Goal: Task Accomplishment & Management: Manage account settings

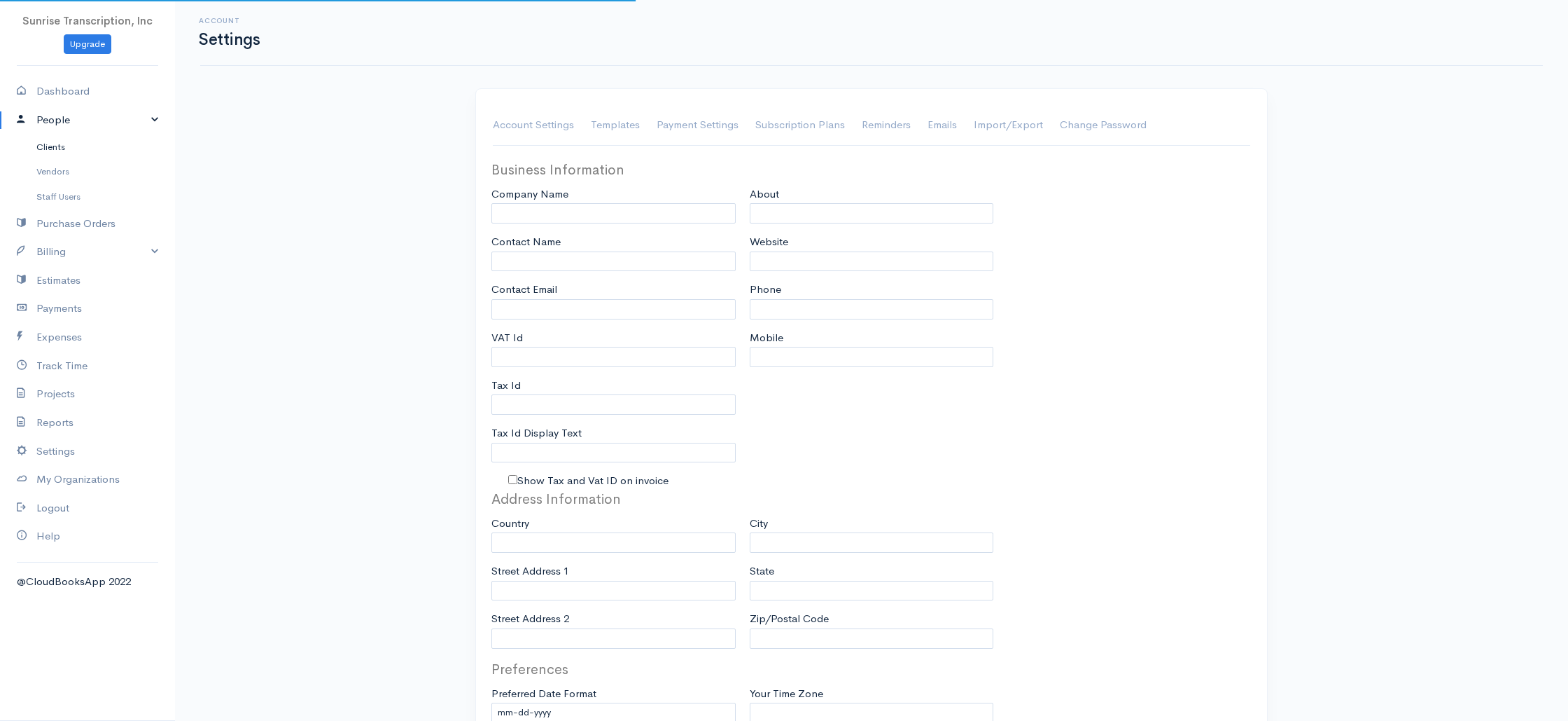
type input "Sunrise Transcription, Inc"
type input "[EMAIL_ADDRESS][DOMAIN_NAME]"
type input "Tax Id"
type input "Medical Transcription Service"
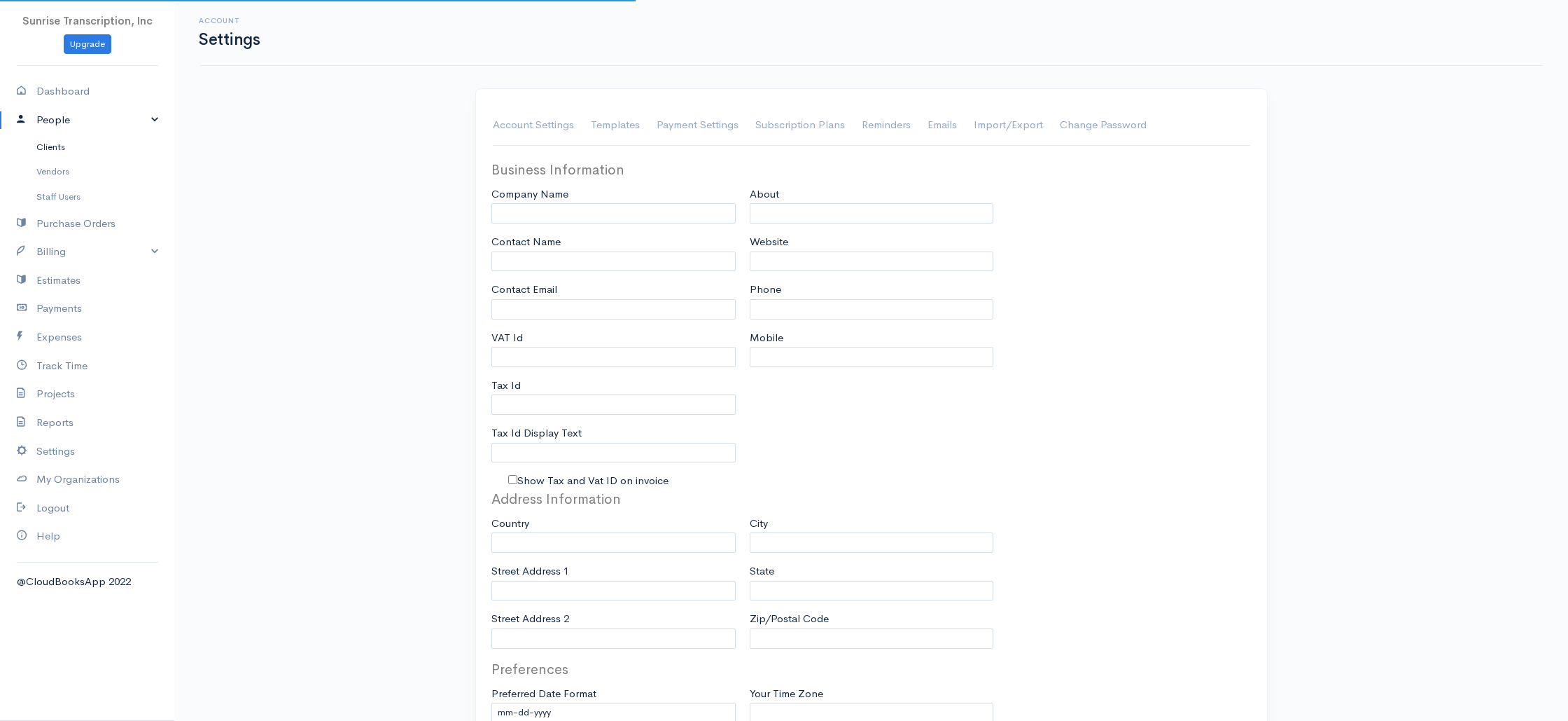
type input "[DOMAIN_NAME]"
type input "[PHONE_NUMBER]"
select select
type input "[STREET_ADDRESS]"
type input "[GEOGRAPHIC_DATA]"
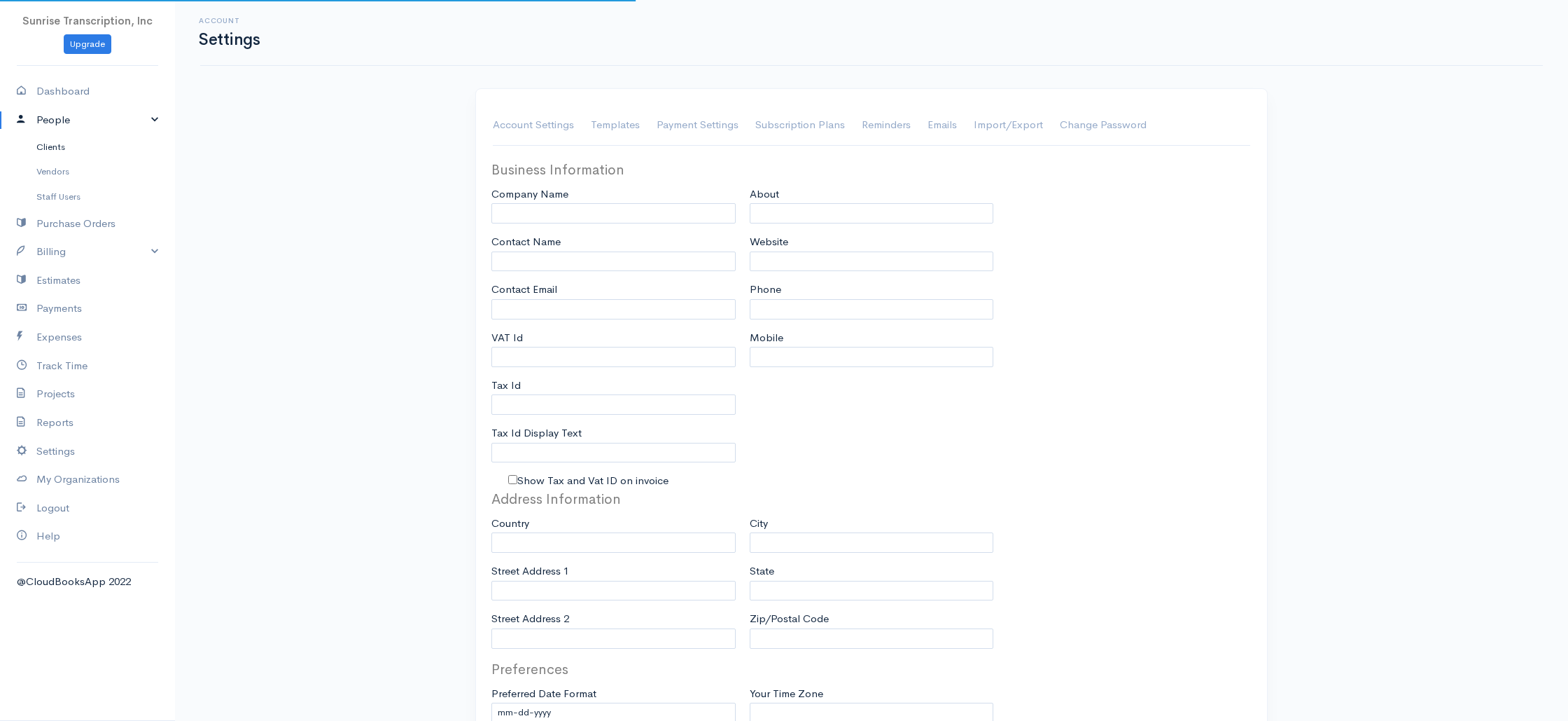
type input "[US_STATE]"
type input "33179-3899"
select select
type input "INVOICE"
type input "1333"
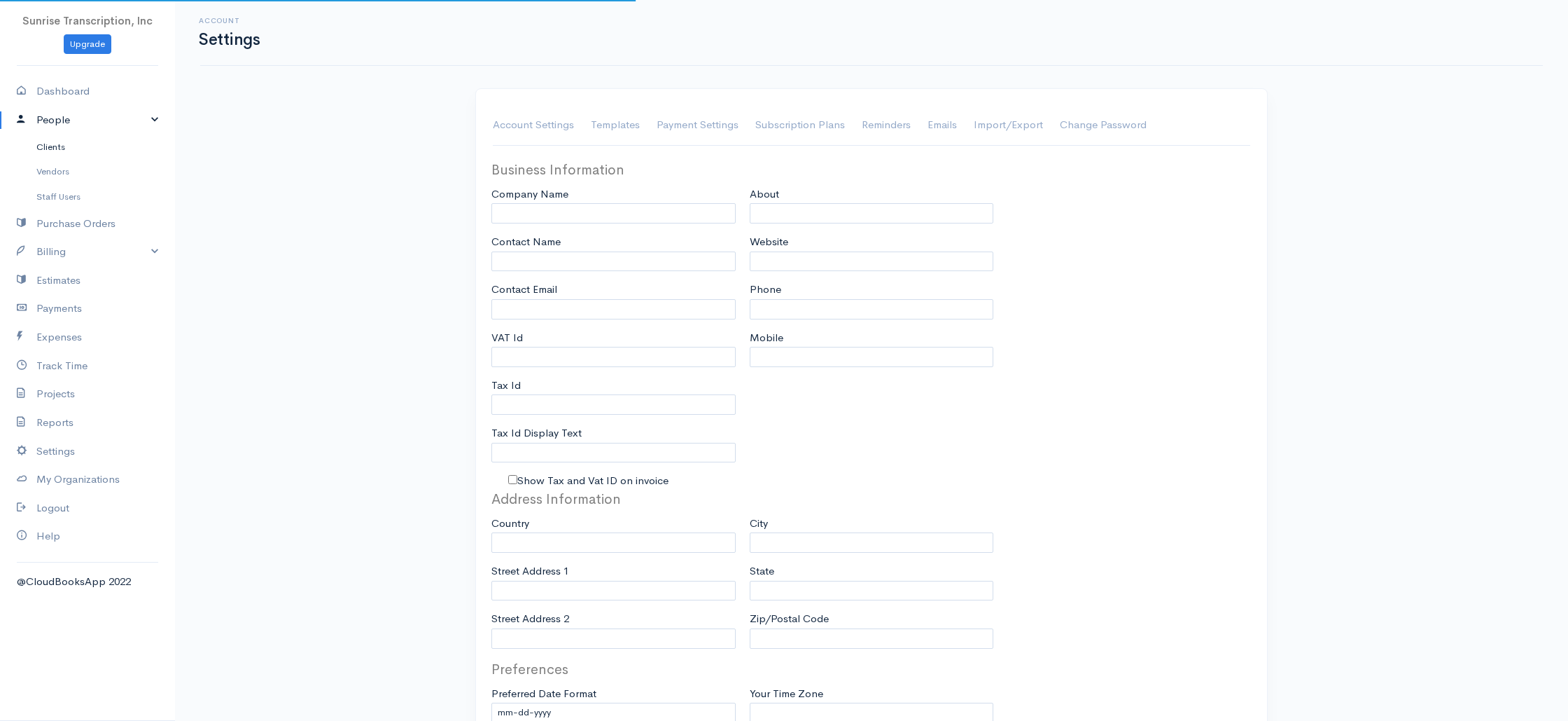
type input "103"
select select "3"
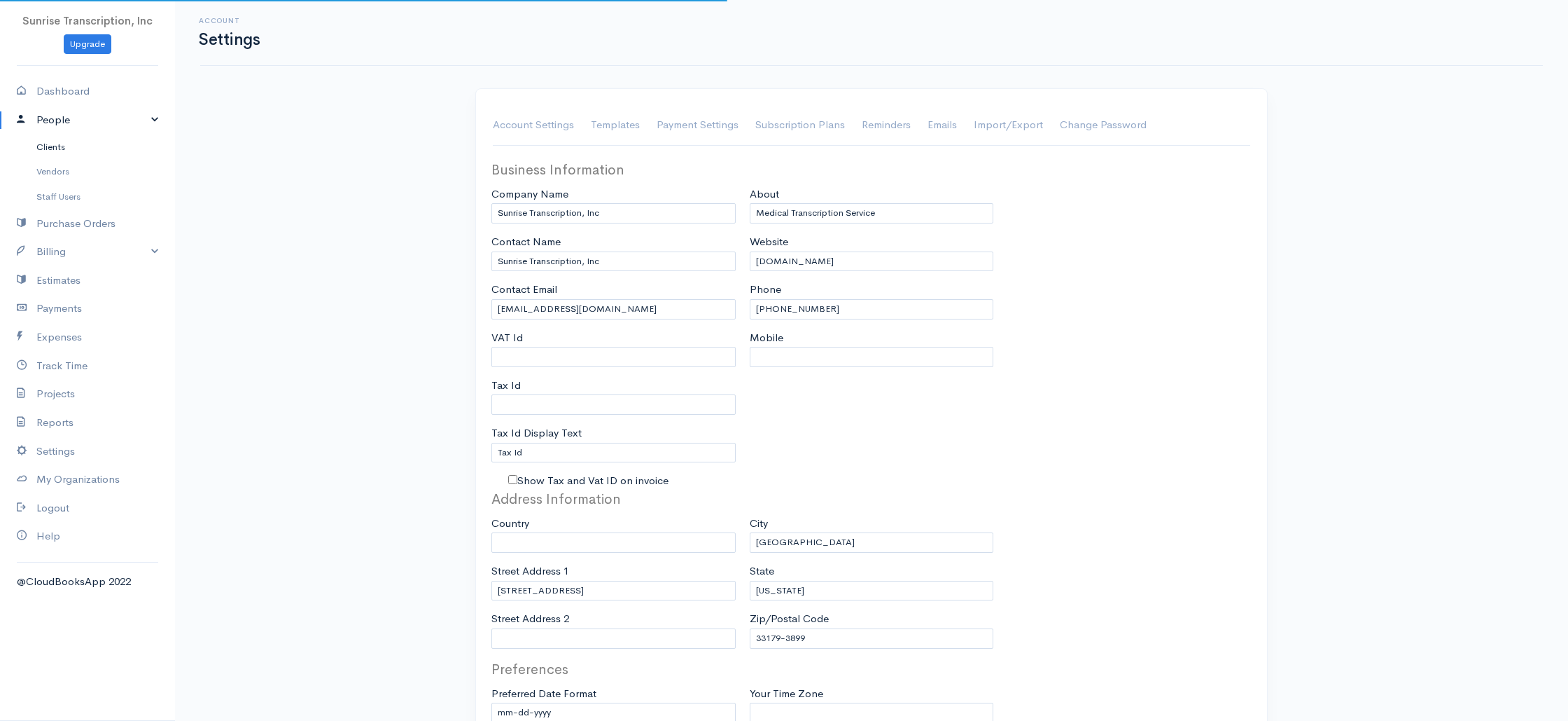
drag, startPoint x: 72, startPoint y: 145, endPoint x: 310, endPoint y: 137, distance: 238.1
click at [72, 145] on link "Clients" at bounding box center [88, 147] width 175 height 25
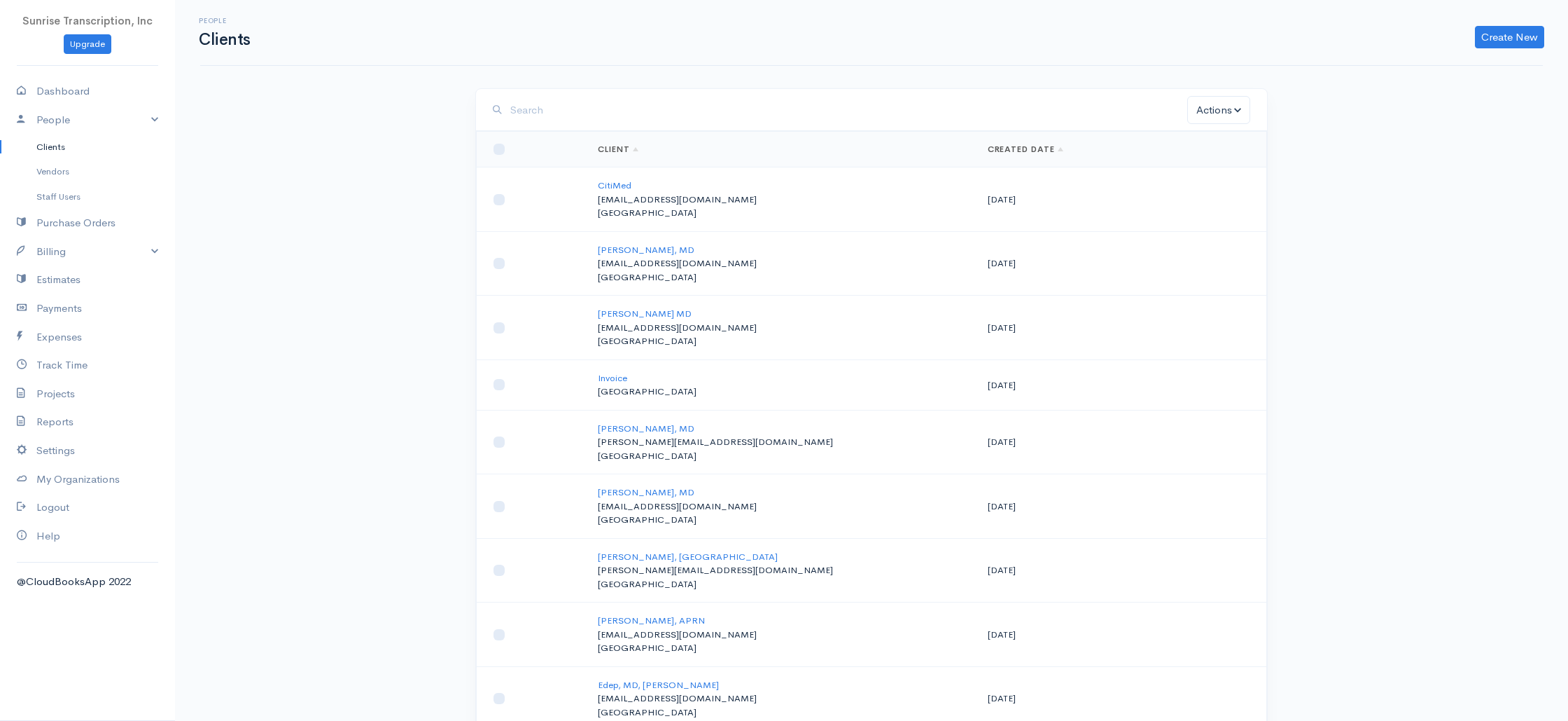
click at [582, 98] on input "search" at bounding box center [849, 110] width 677 height 29
click at [678, 94] on div "Actions Archive Delete Email Download Statement Ask For Review" at bounding box center [872, 110] width 791 height 42
click at [612, 116] on input "search" at bounding box center [849, 110] width 677 height 29
paste input "[EMAIL_ADDRESS][DOMAIN_NAME]"
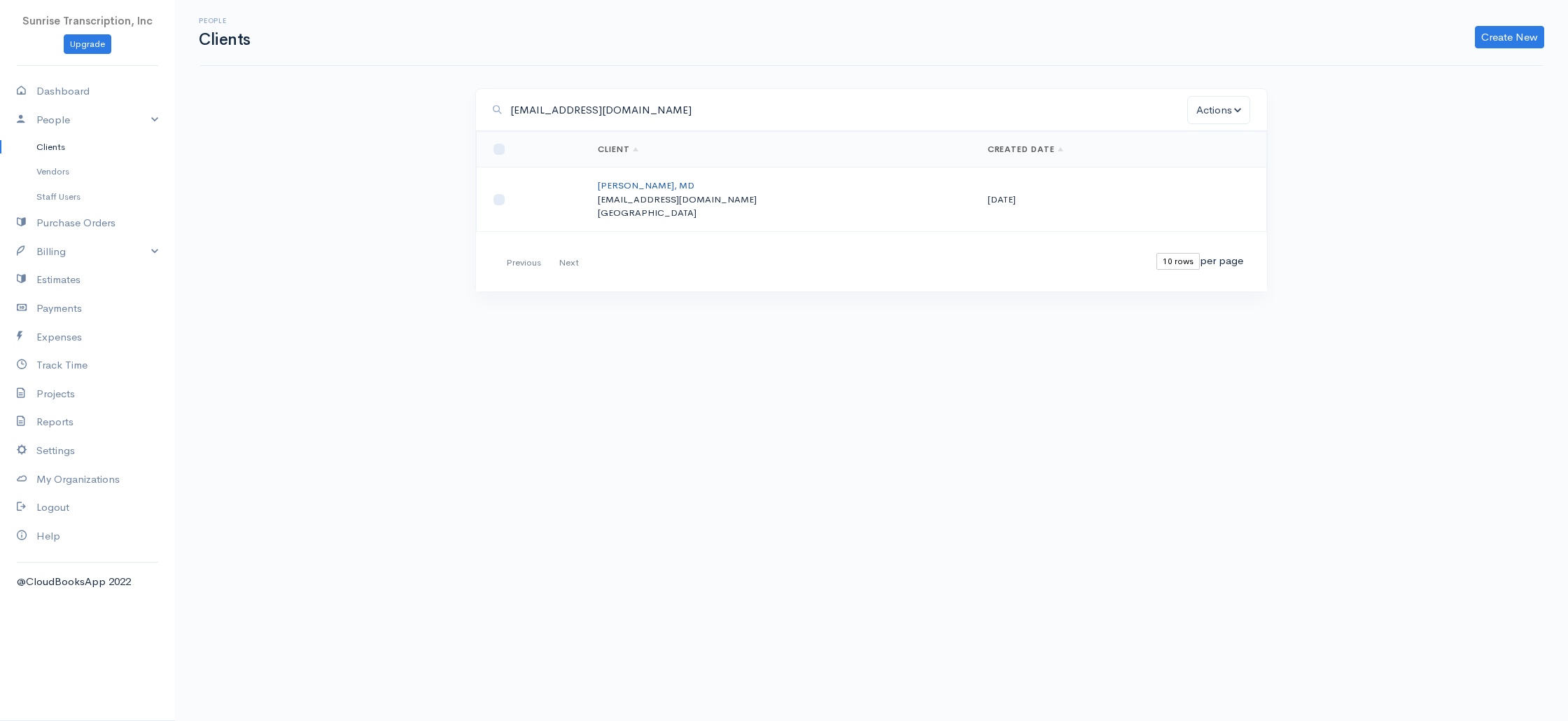
type input "[EMAIL_ADDRESS][DOMAIN_NAME]"
click at [641, 181] on link "[PERSON_NAME], MD" at bounding box center [646, 185] width 96 height 12
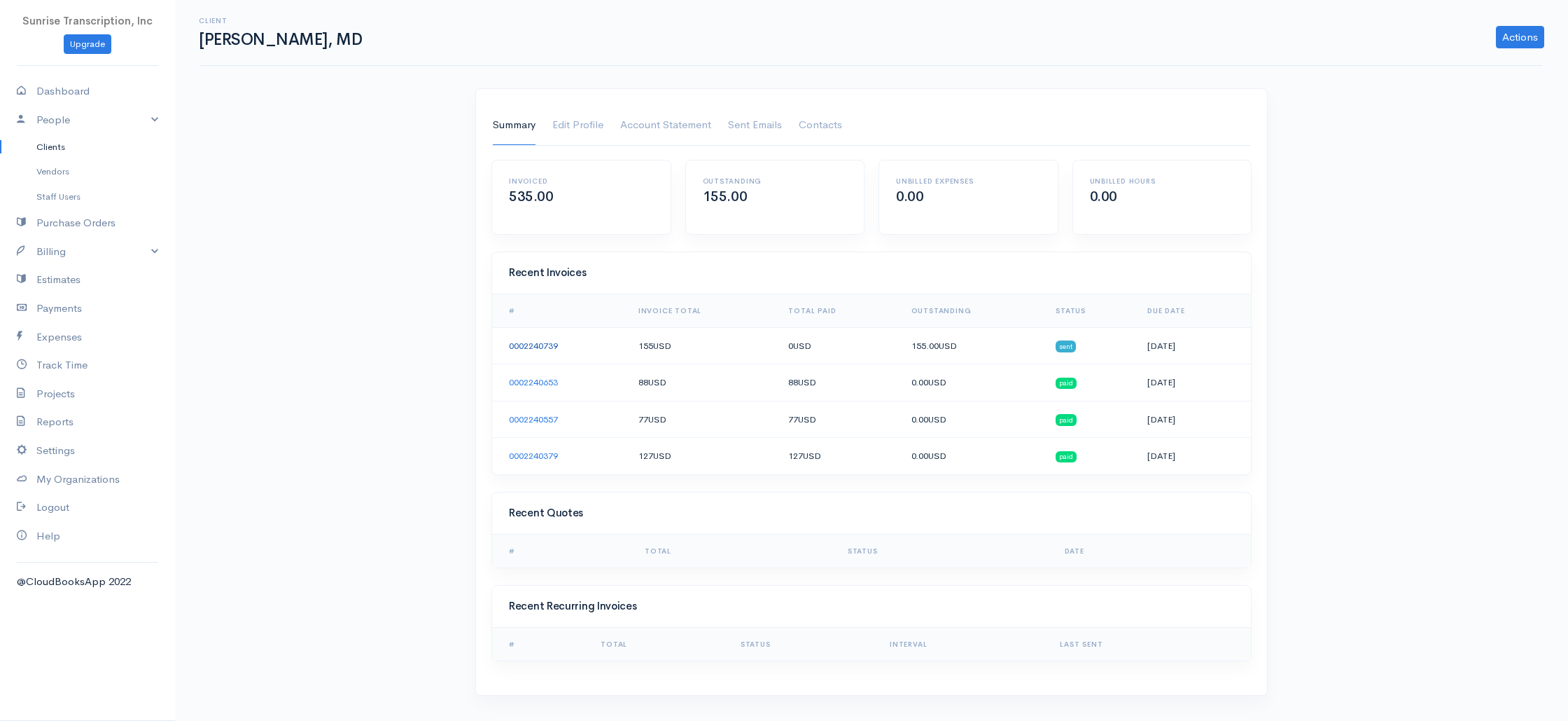
click at [527, 343] on link "0002240739" at bounding box center [533, 345] width 49 height 12
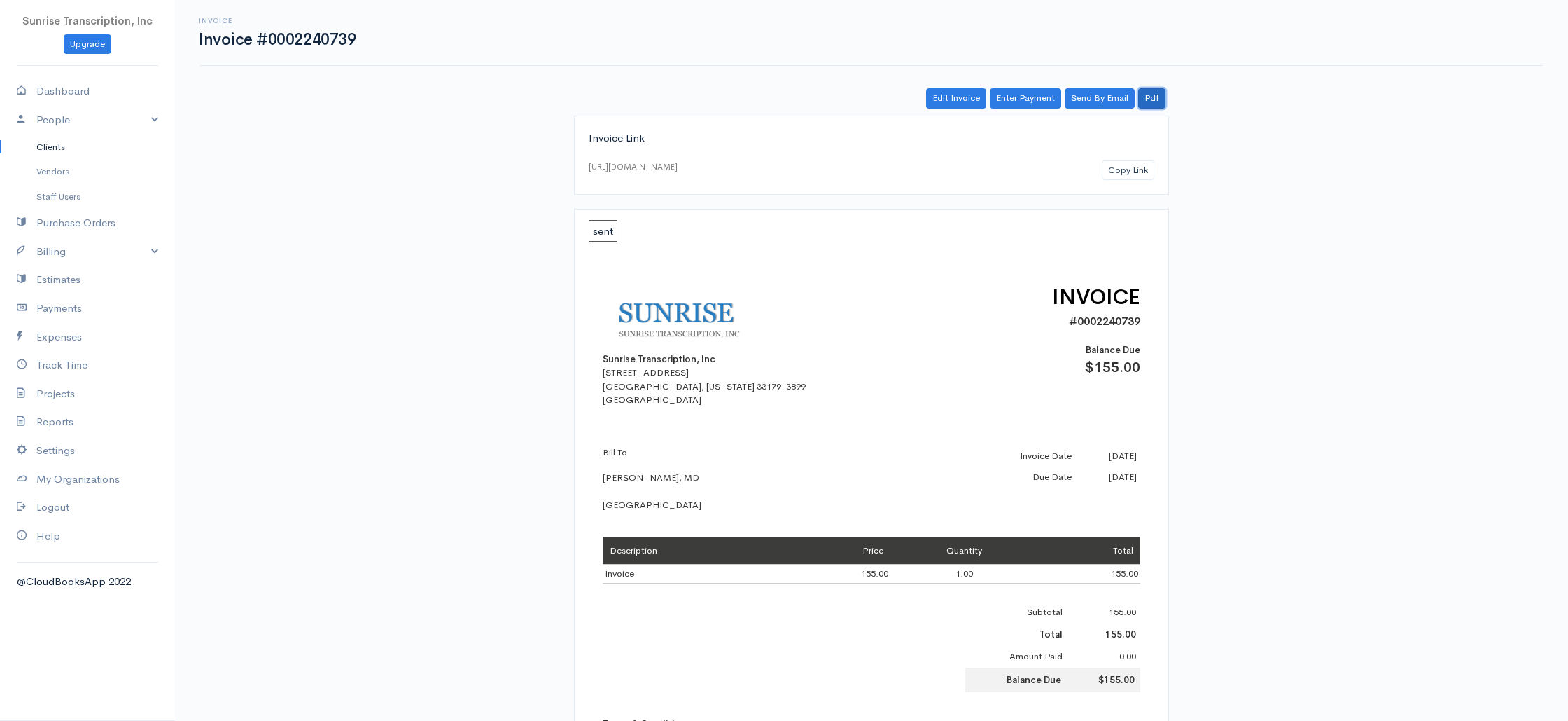
click at [1153, 99] on link "Pdf" at bounding box center [1151, 99] width 27 height 21
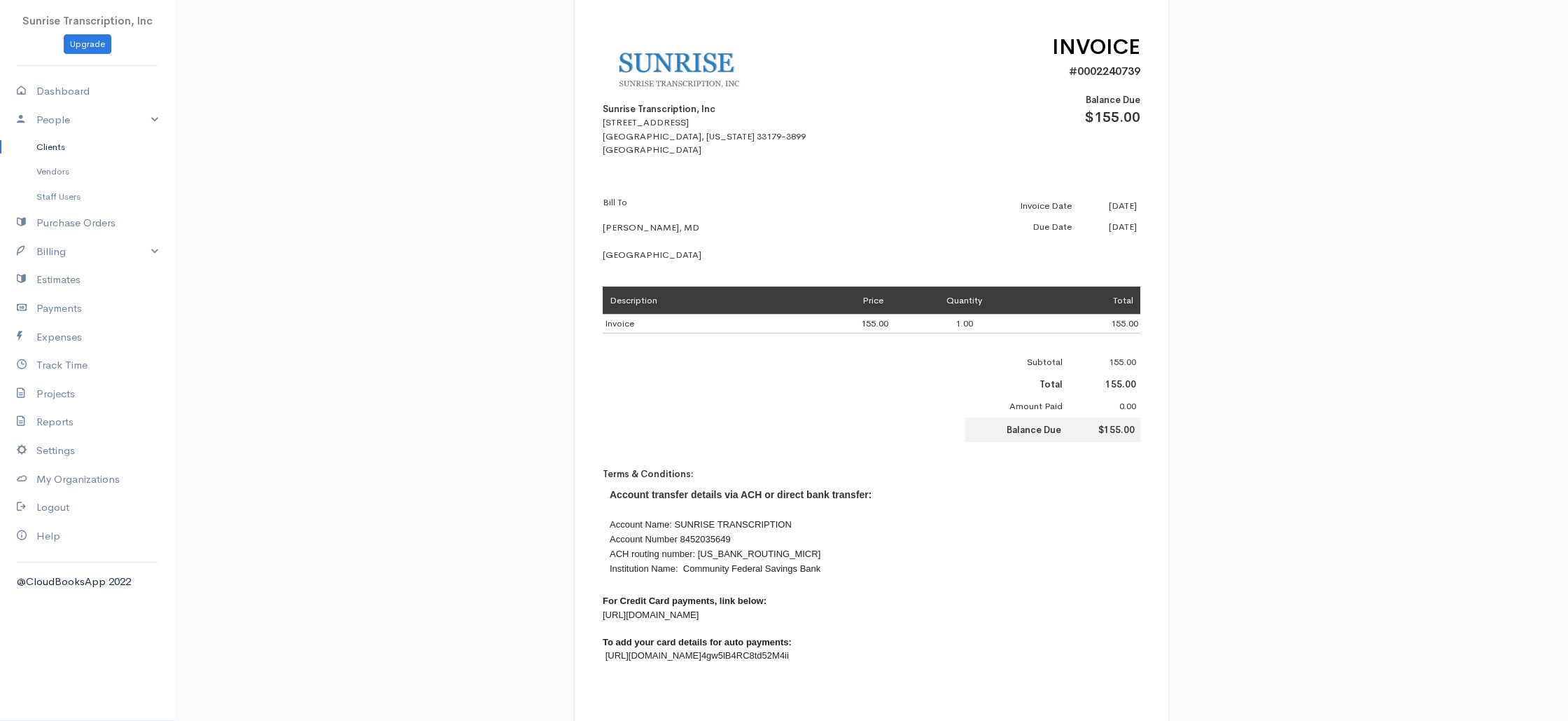
scroll to position [388, 0]
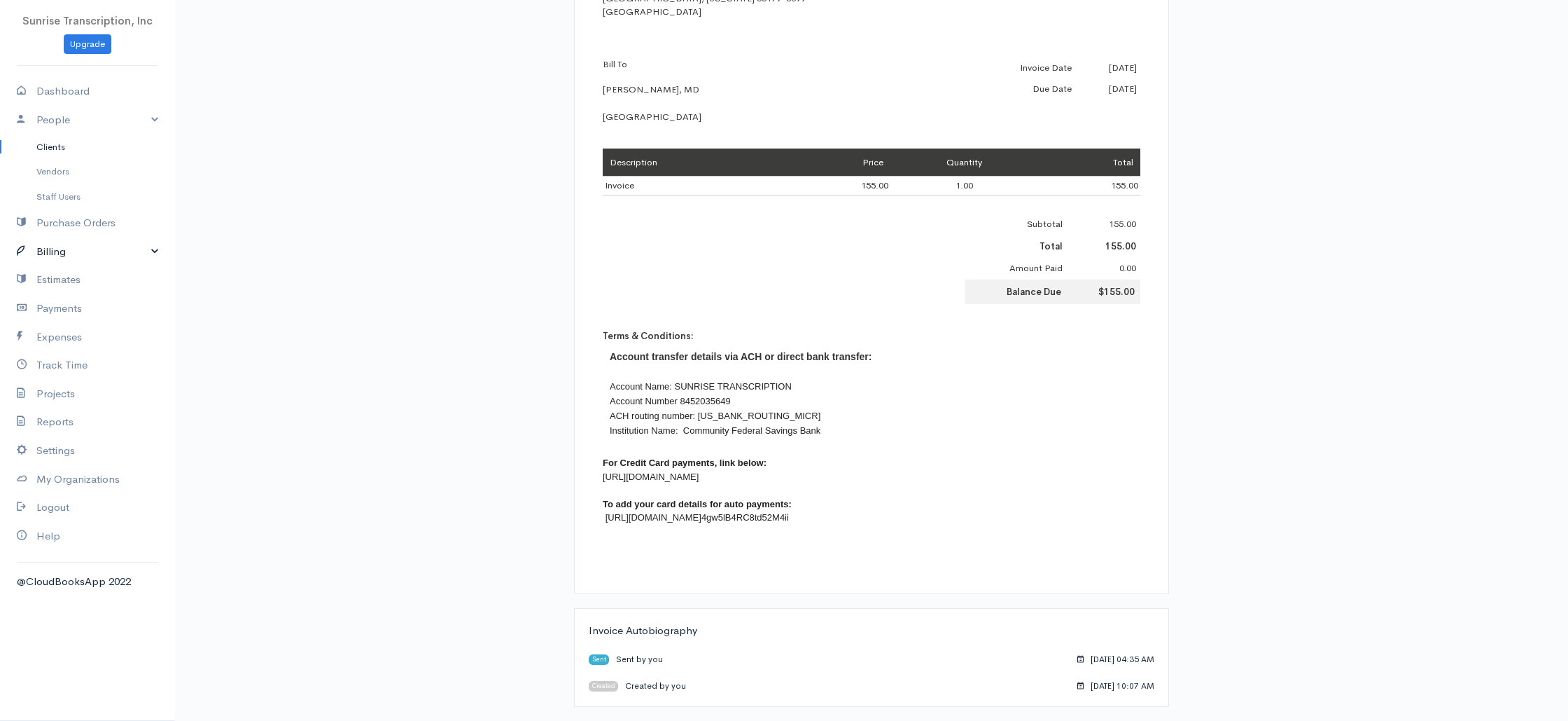
drag, startPoint x: 68, startPoint y: 254, endPoint x: 68, endPoint y: 262, distance: 8.0
click at [68, 254] on link "Billing" at bounding box center [88, 251] width 175 height 29
click at [64, 273] on link "Invoice" at bounding box center [88, 278] width 175 height 25
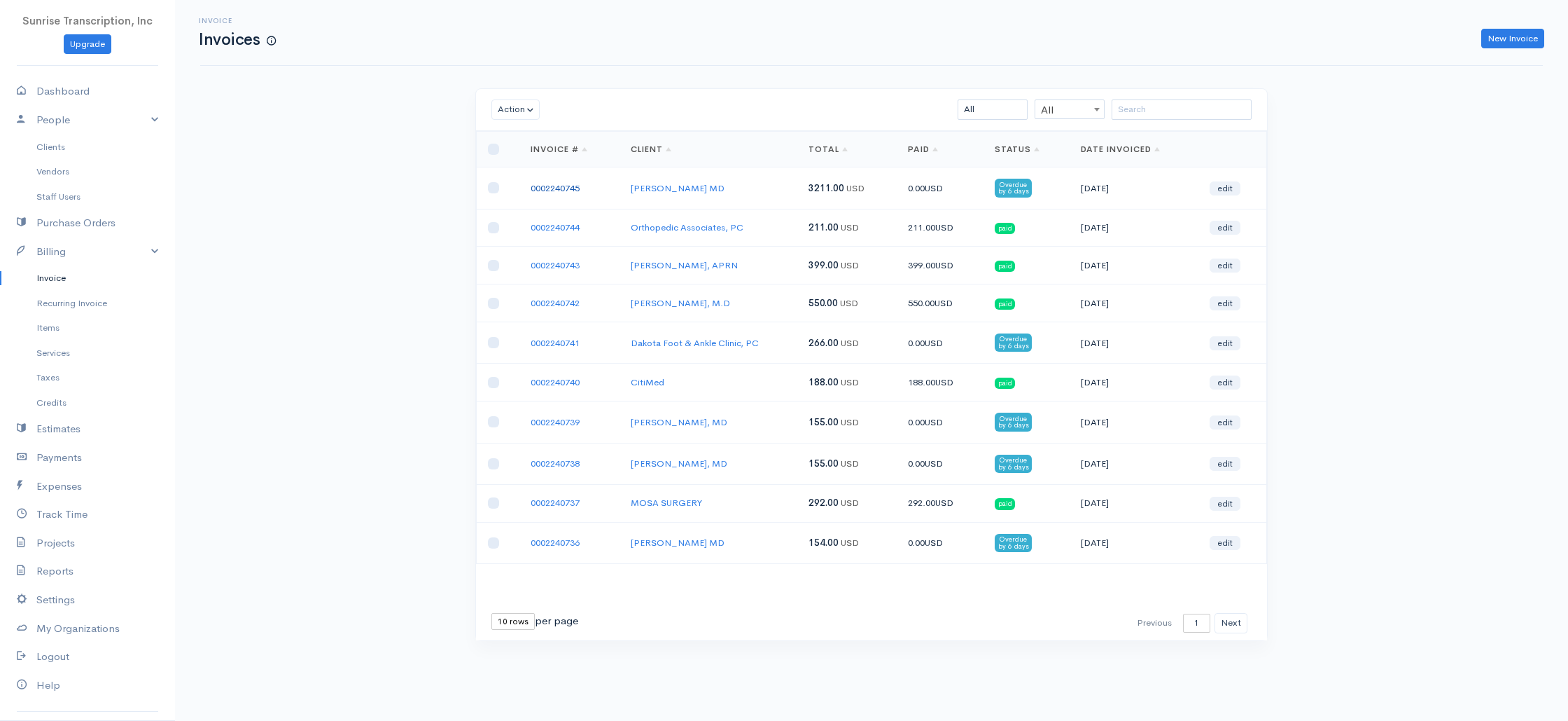
click at [552, 183] on link "0002240745" at bounding box center [555, 188] width 49 height 12
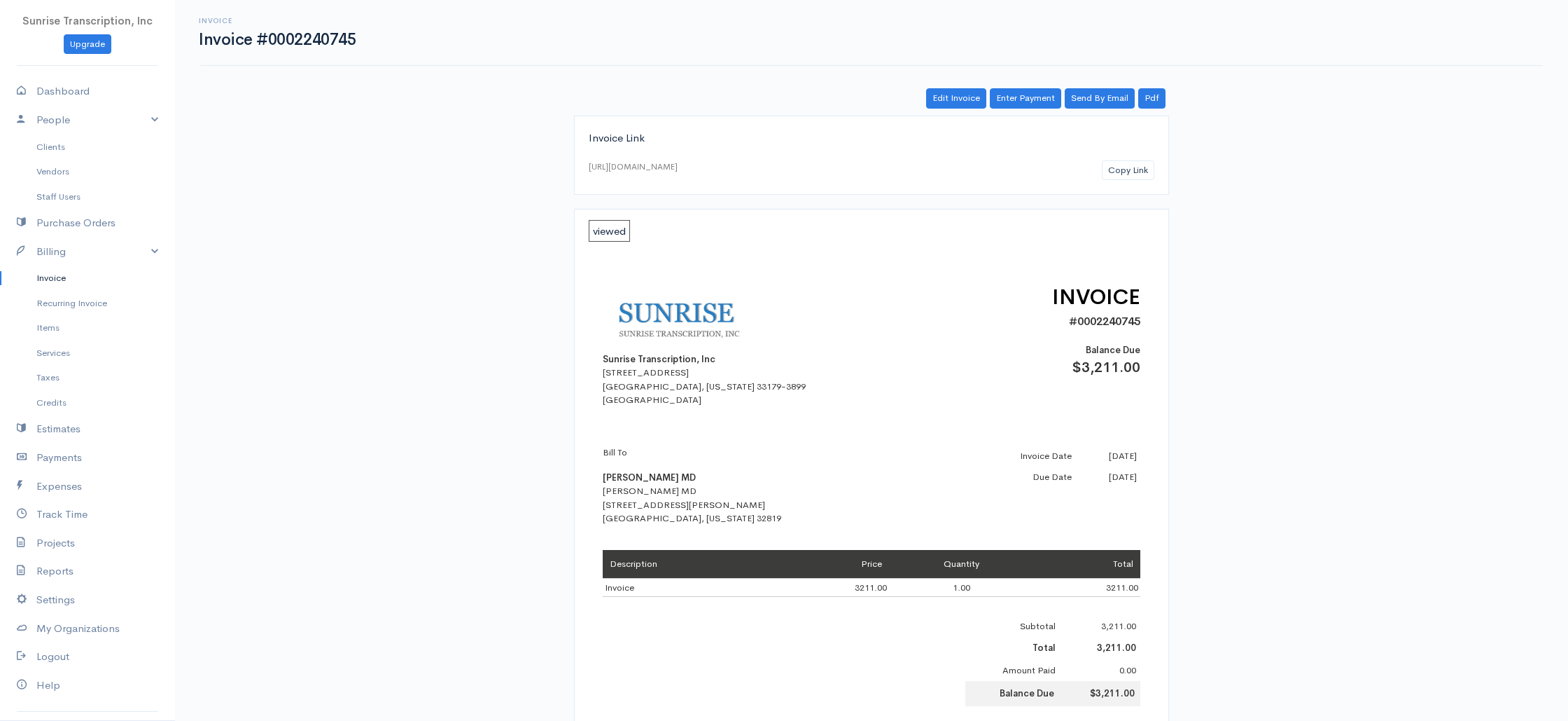
click at [427, 214] on div "Invoice Invoice #0002240745 Actions Edit Invoice Enter Payment Print Send By Em…" at bounding box center [872, 574] width 1394 height 1149
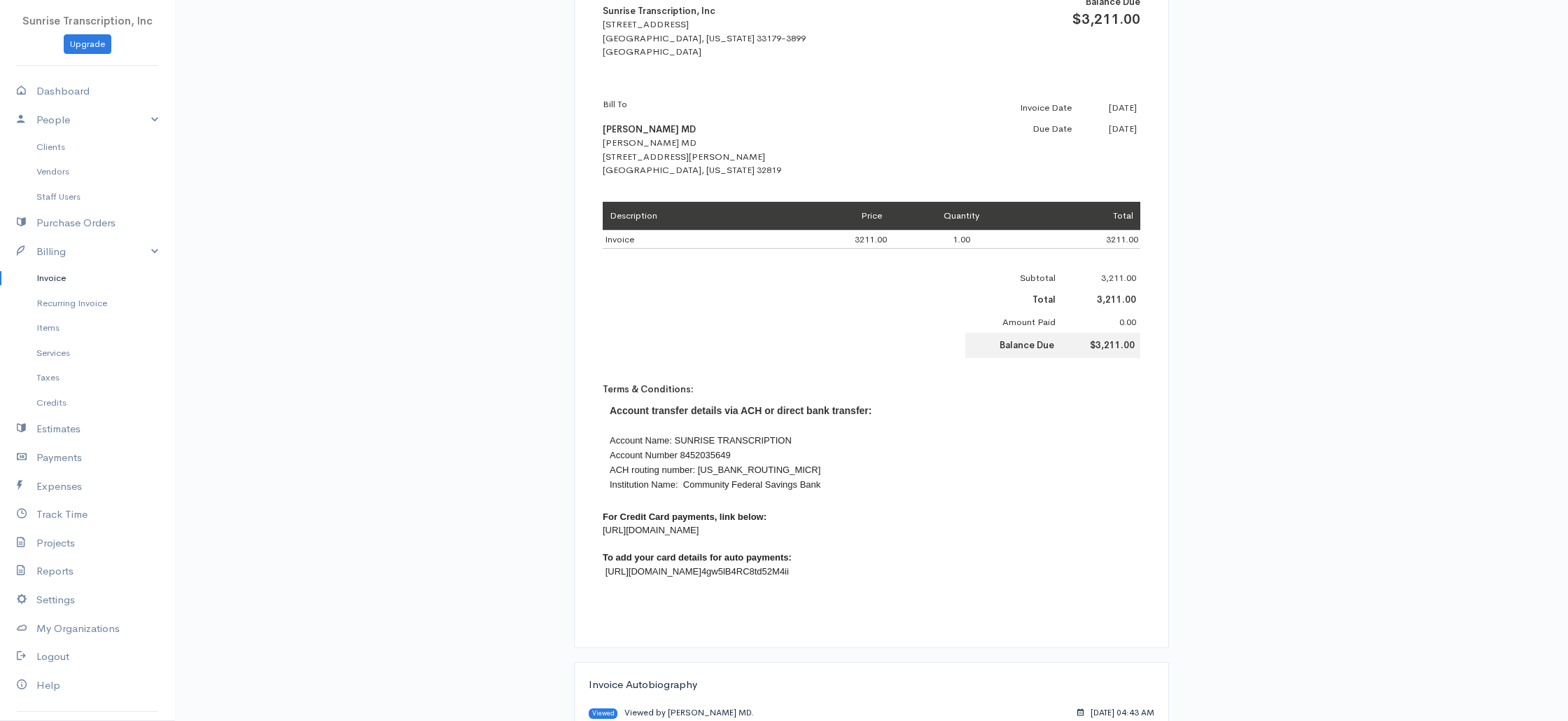
scroll to position [428, 0]
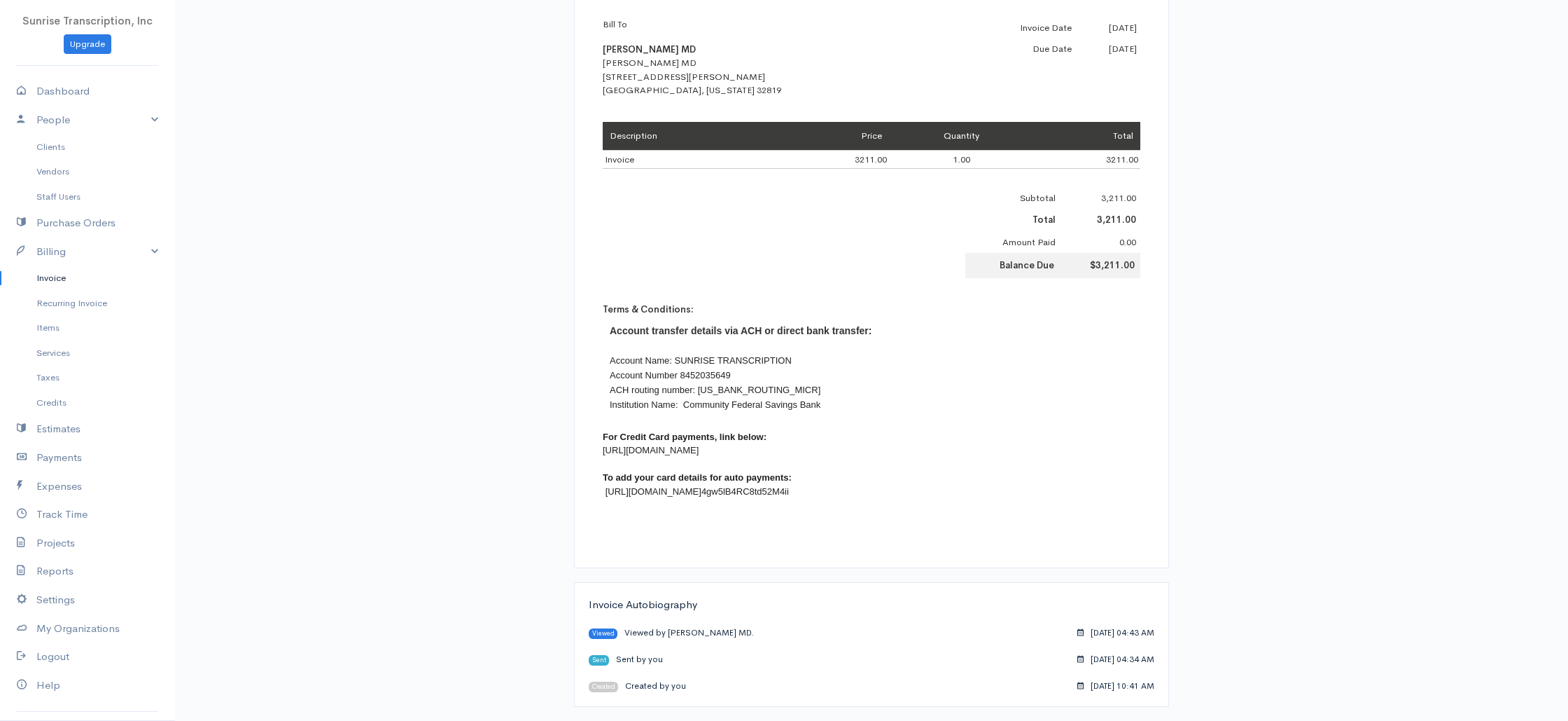
click at [53, 272] on link "Invoice" at bounding box center [88, 278] width 175 height 25
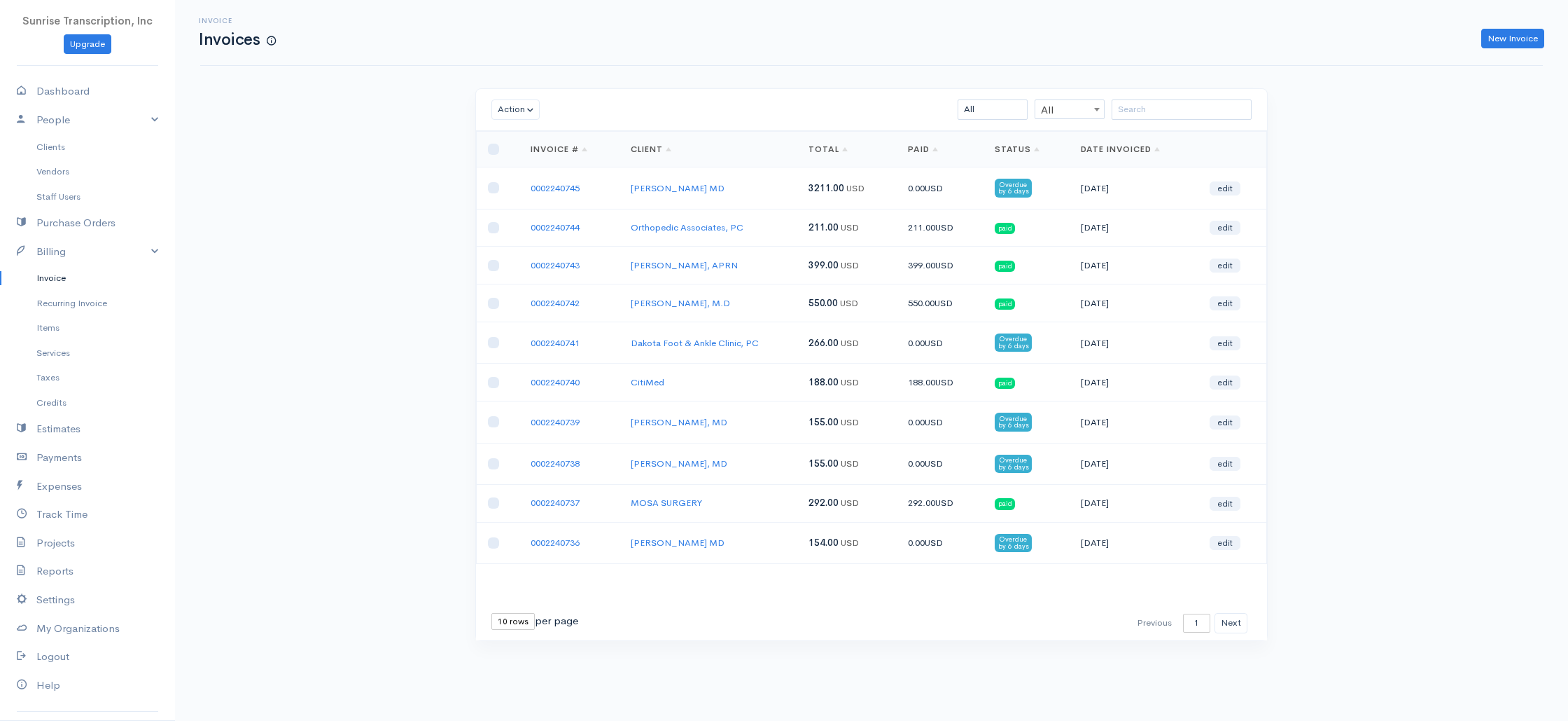
click at [827, 187] on span "3211.00" at bounding box center [826, 188] width 36 height 12
click at [819, 239] on td "211.00 USD" at bounding box center [847, 227] width 99 height 38
click at [836, 342] on span "266.00" at bounding box center [823, 342] width 30 height 12
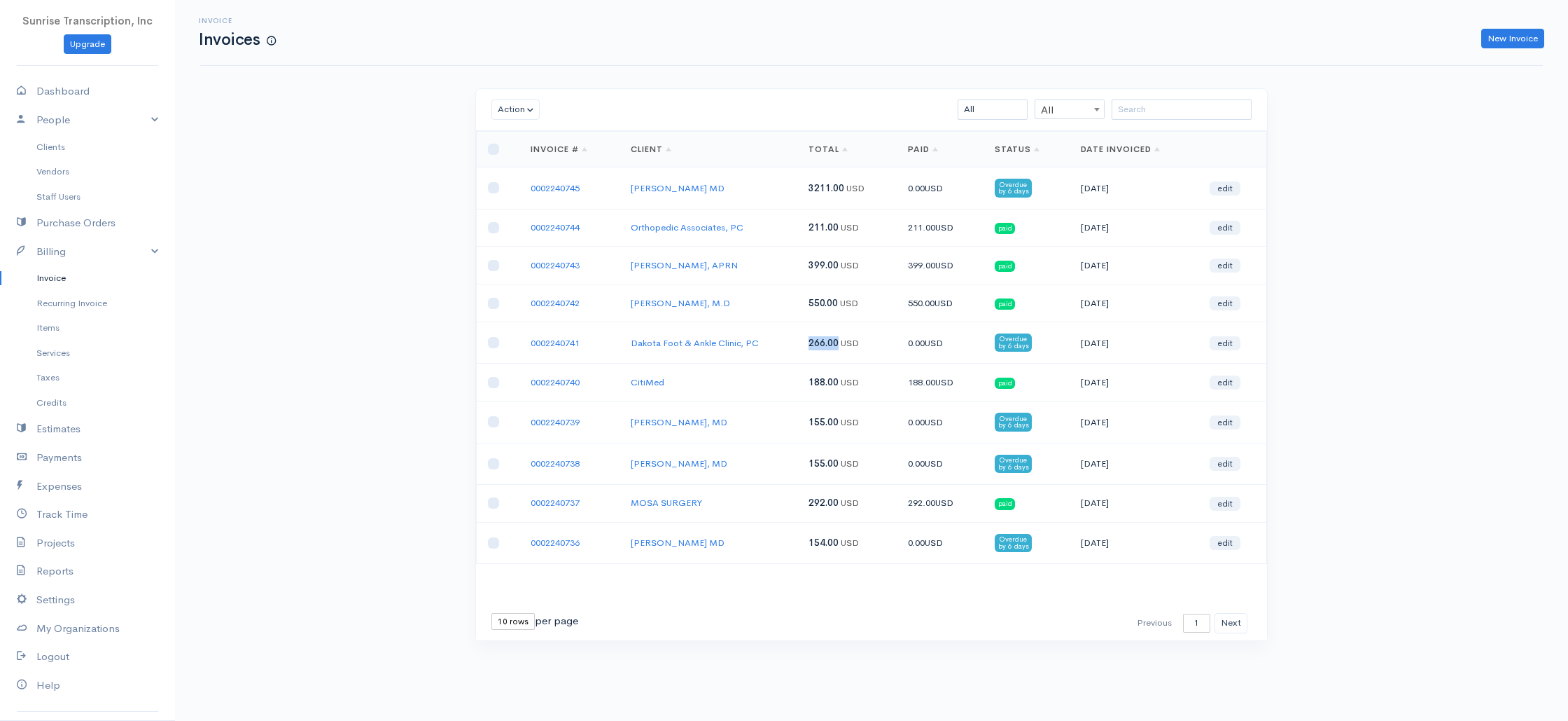
click at [836, 342] on span "266.00" at bounding box center [823, 342] width 30 height 12
click at [824, 426] on span "155.00" at bounding box center [823, 422] width 30 height 12
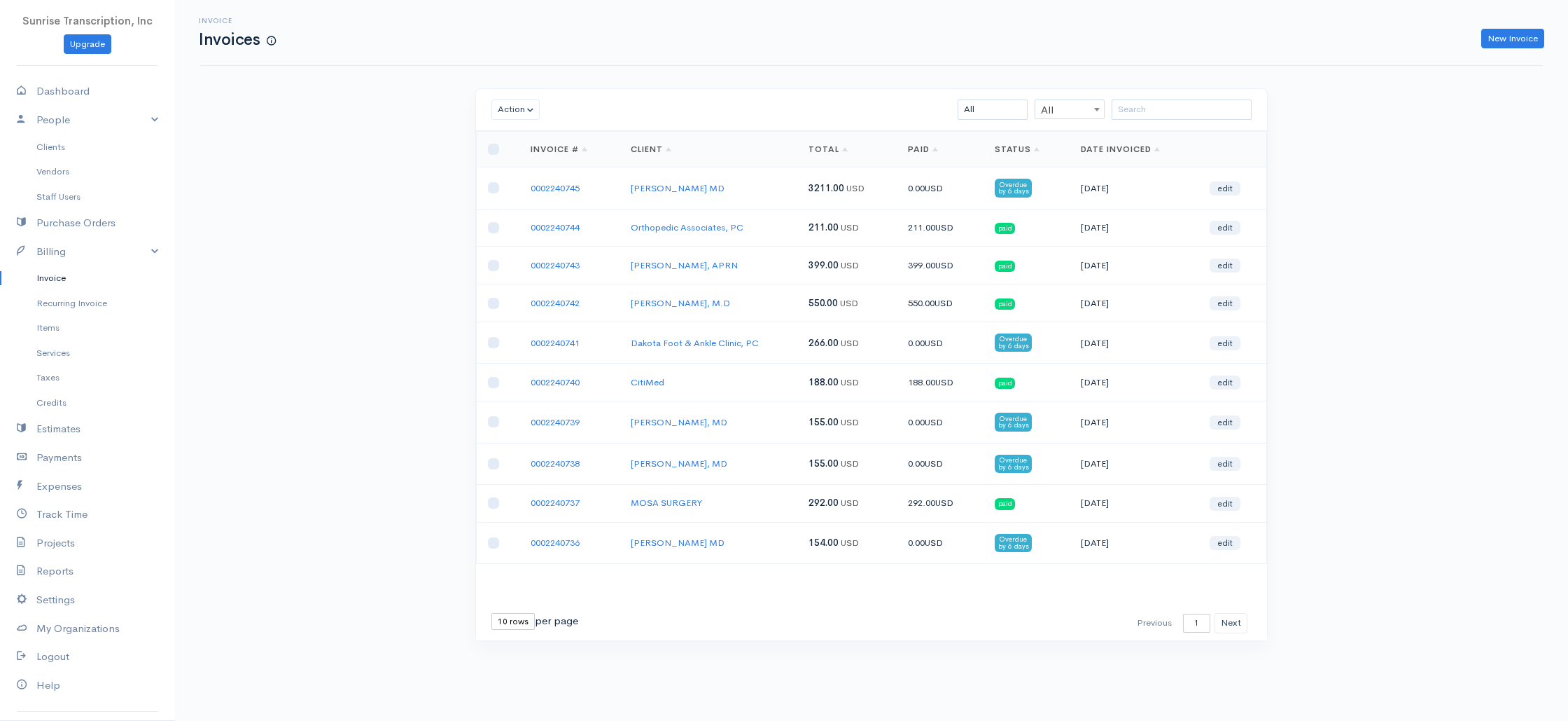
click at [255, 393] on div "Invoice Invoices New Invoice Action Archive Delete Download PDF Send [PERSON_NA…" at bounding box center [872, 346] width 1394 height 693
click at [53, 281] on link "Invoice" at bounding box center [88, 278] width 175 height 25
click at [80, 95] on link "Dashboard" at bounding box center [88, 91] width 175 height 29
select select "365"
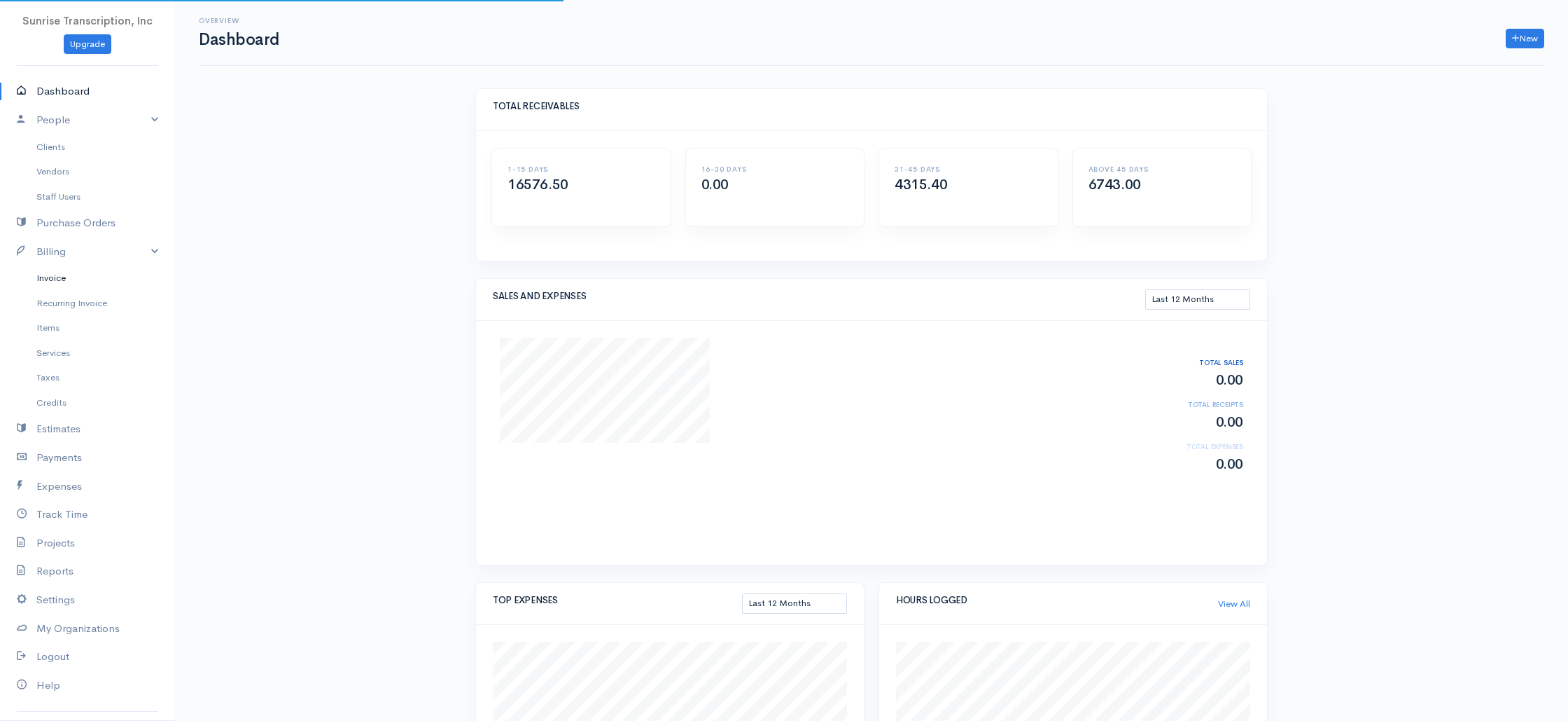
click at [57, 286] on link "Invoice" at bounding box center [88, 278] width 175 height 25
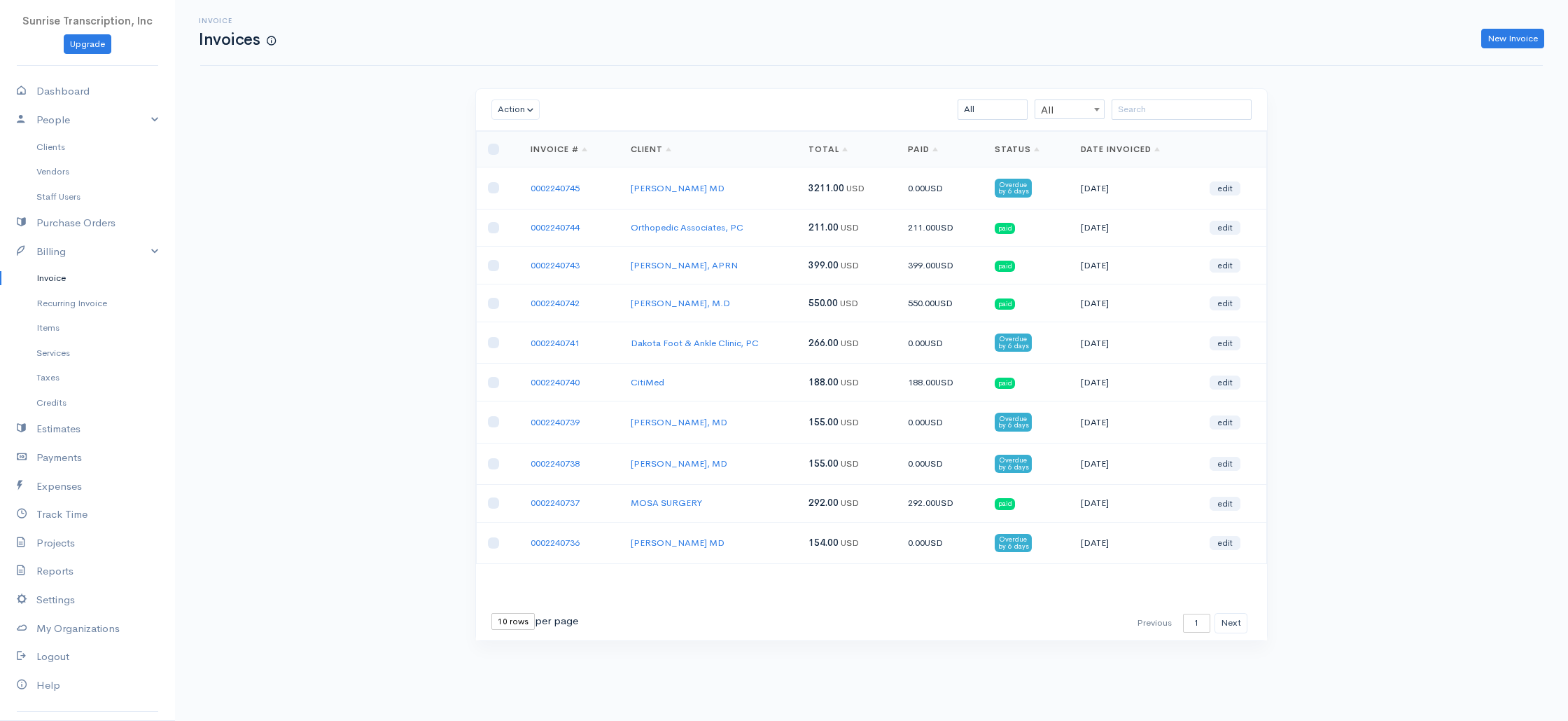
click at [362, 267] on div "Invoice Invoices New Invoice Action Archive Delete Download PDF Send [PERSON_NA…" at bounding box center [872, 346] width 1394 height 693
click at [349, 254] on div "Invoice Invoices New Invoice Action Archive Delete Download PDF Send [PERSON_NA…" at bounding box center [872, 346] width 1394 height 693
click at [79, 95] on link "Dashboard" at bounding box center [88, 91] width 175 height 29
select select "365"
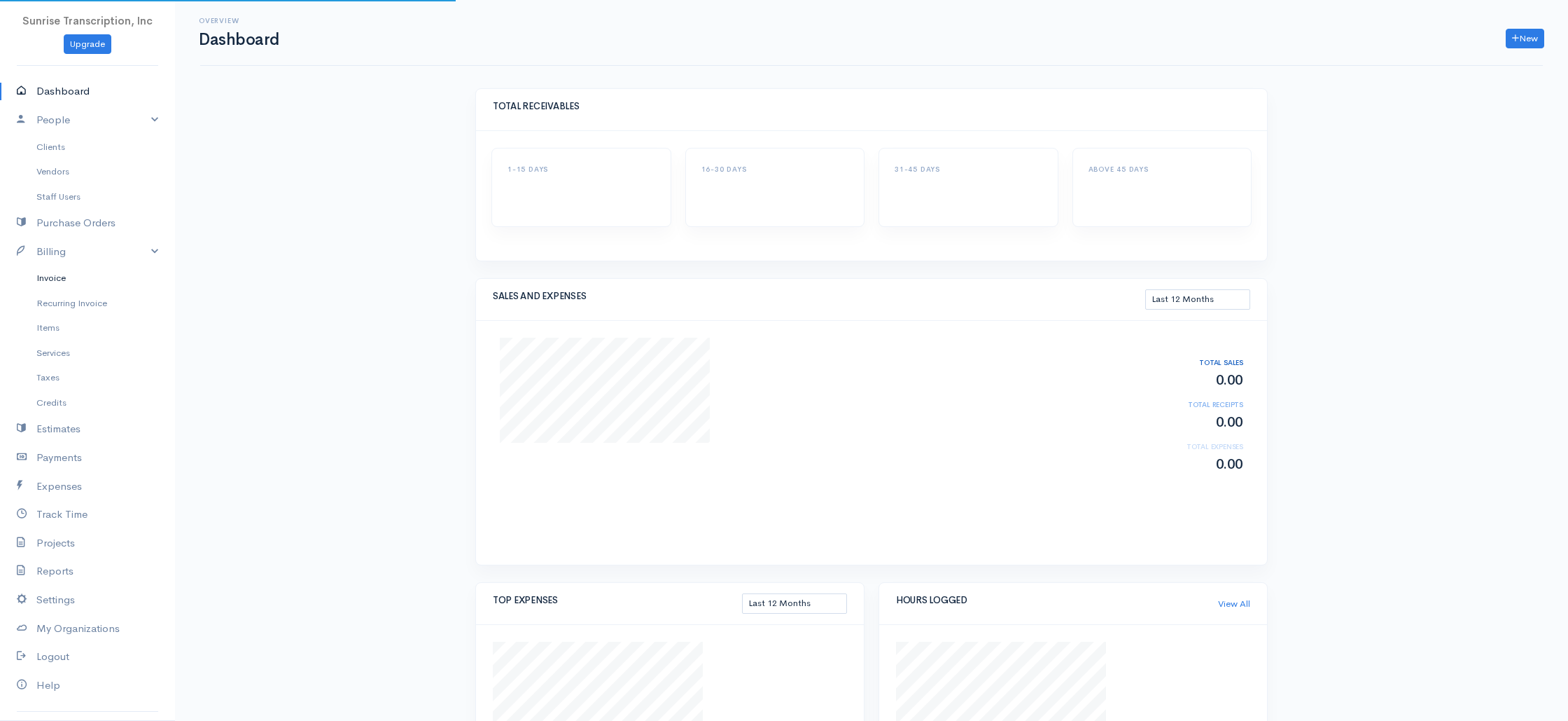
drag, startPoint x: 293, startPoint y: 276, endPoint x: 147, endPoint y: 270, distance: 146.1
click at [292, 275] on div "Overview Dashboard New Invoice Client Quote Project Invoices Quotes Clients Exp…" at bounding box center [872, 490] width 1394 height 980
click at [53, 279] on link "Invoice" at bounding box center [88, 278] width 175 height 25
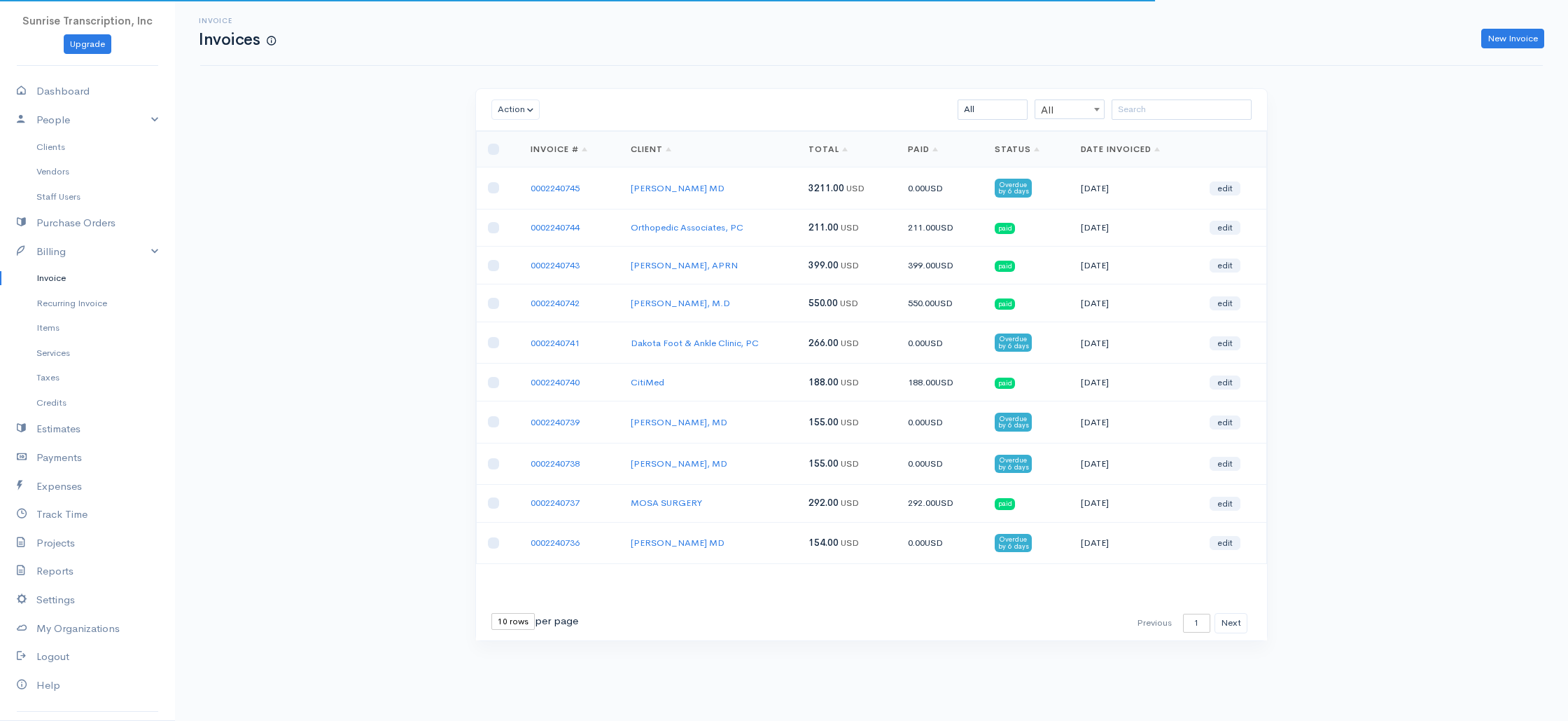
click at [347, 268] on div "Invoice Invoices New Invoice Action Archive Delete Download PDF Send [PERSON_NA…" at bounding box center [872, 346] width 1394 height 693
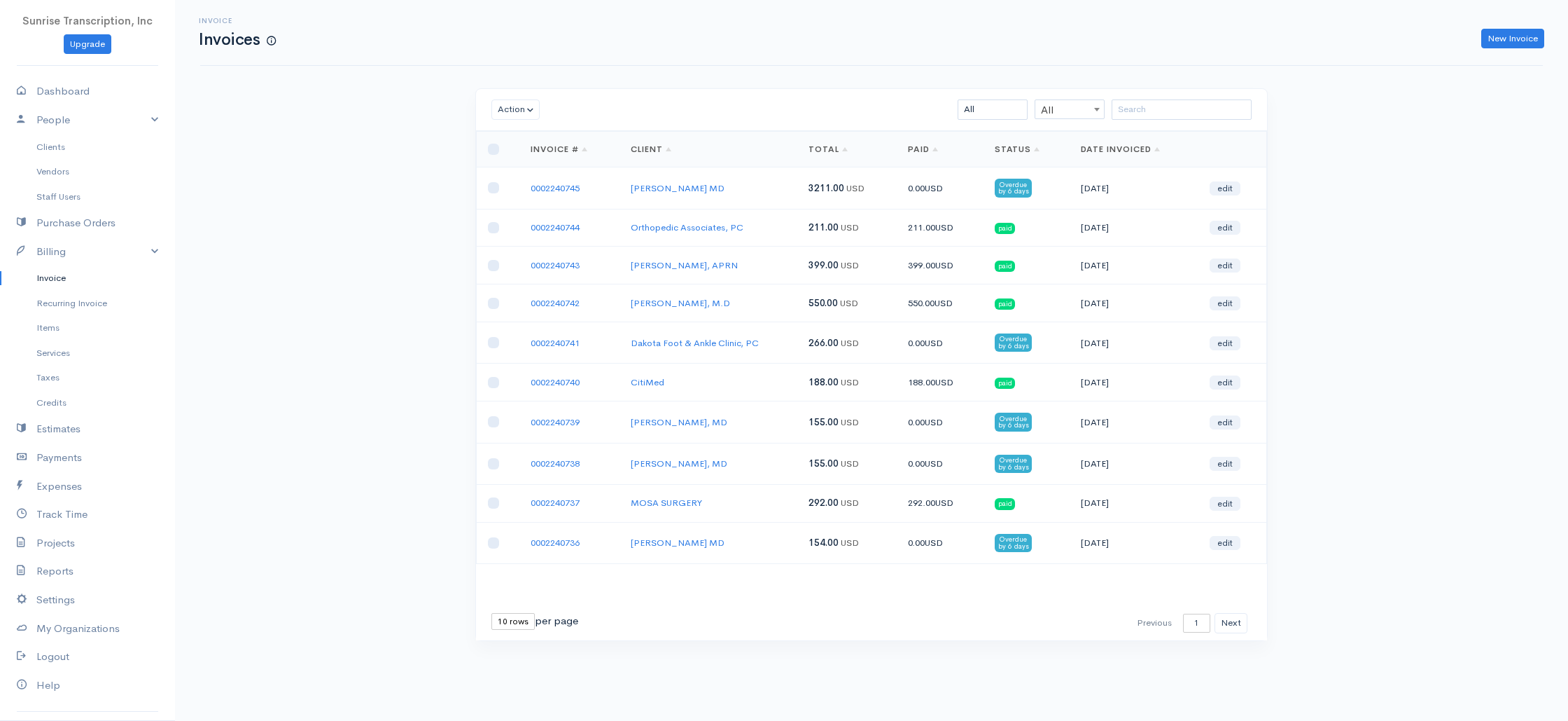
click at [738, 168] on td "[PERSON_NAME] MD" at bounding box center [709, 188] width 178 height 41
click at [822, 52] on div "Invoice Invoices New Invoice" at bounding box center [872, 32] width 1343 height 66
click at [559, 195] on td "0002240745" at bounding box center [570, 188] width 100 height 41
click at [562, 188] on link "0002240745" at bounding box center [555, 188] width 49 height 12
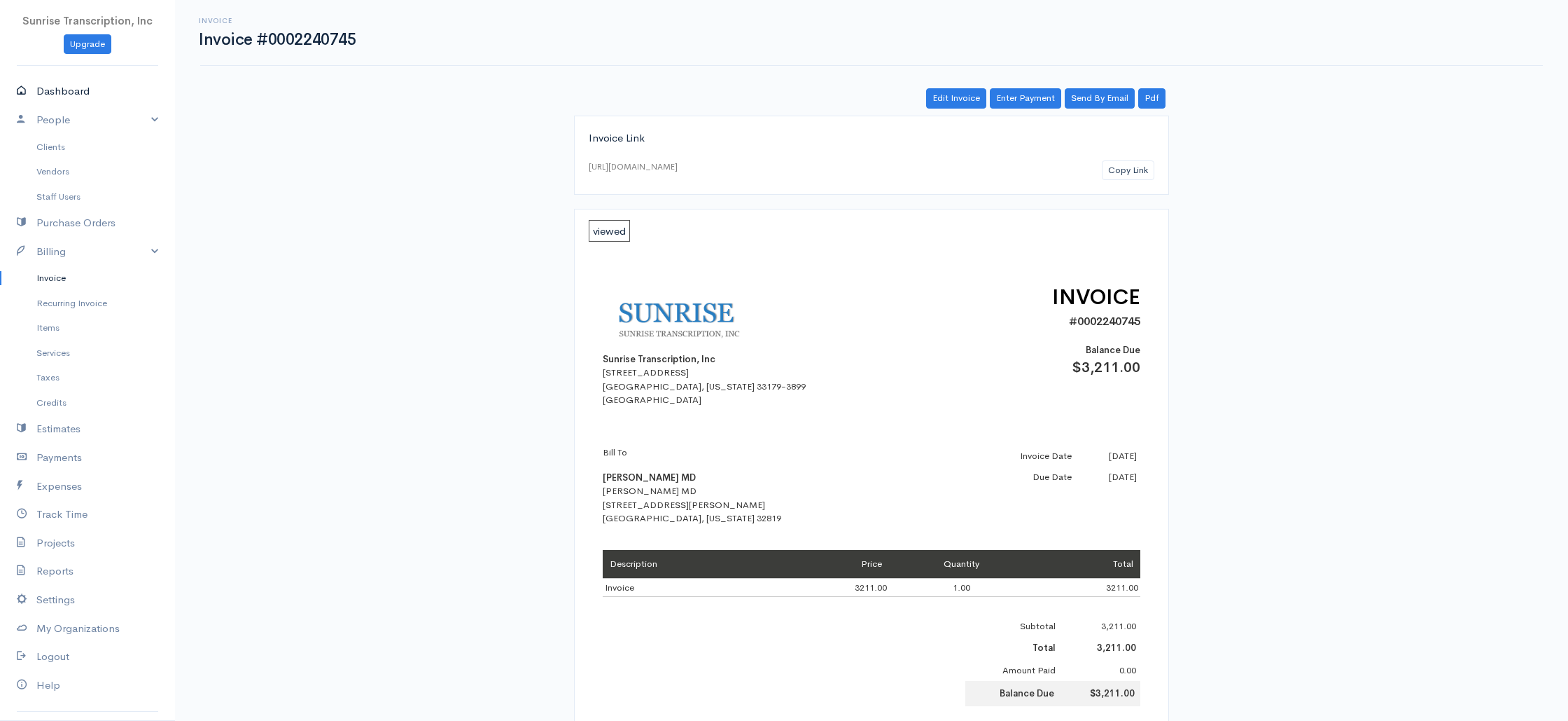
click at [53, 95] on link "Dashboard" at bounding box center [88, 91] width 175 height 29
select select "365"
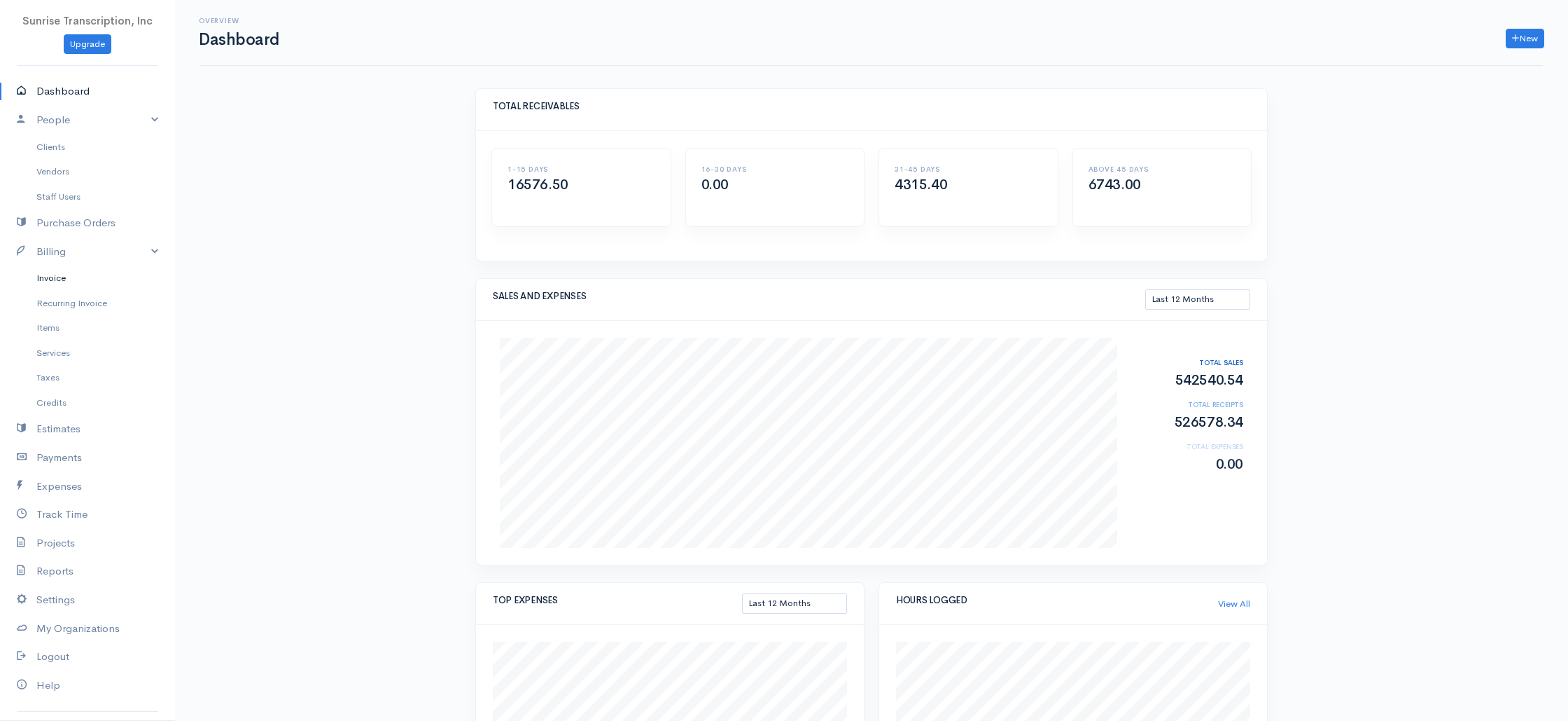
click at [71, 283] on link "Invoice" at bounding box center [88, 278] width 175 height 25
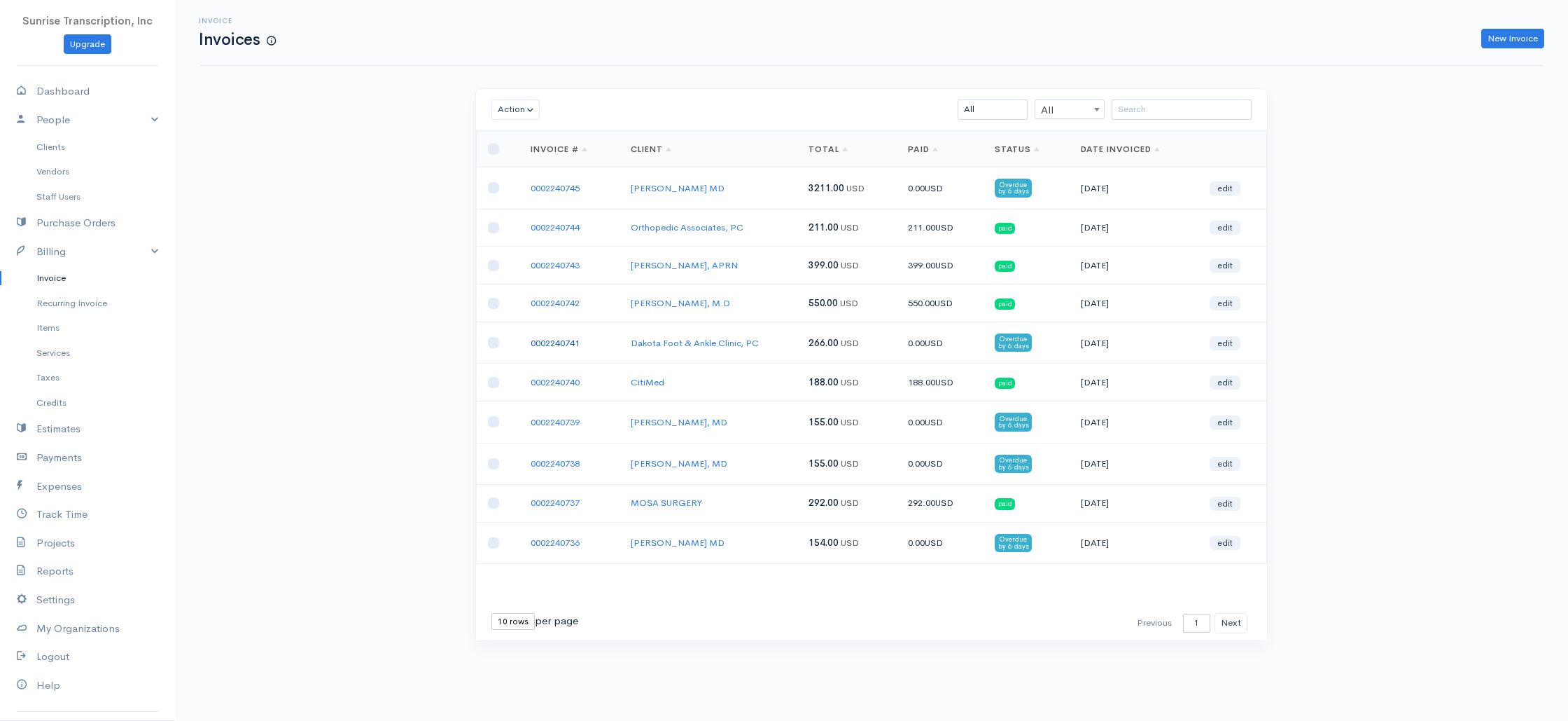
click at [573, 347] on link "0002240741" at bounding box center [555, 342] width 49 height 12
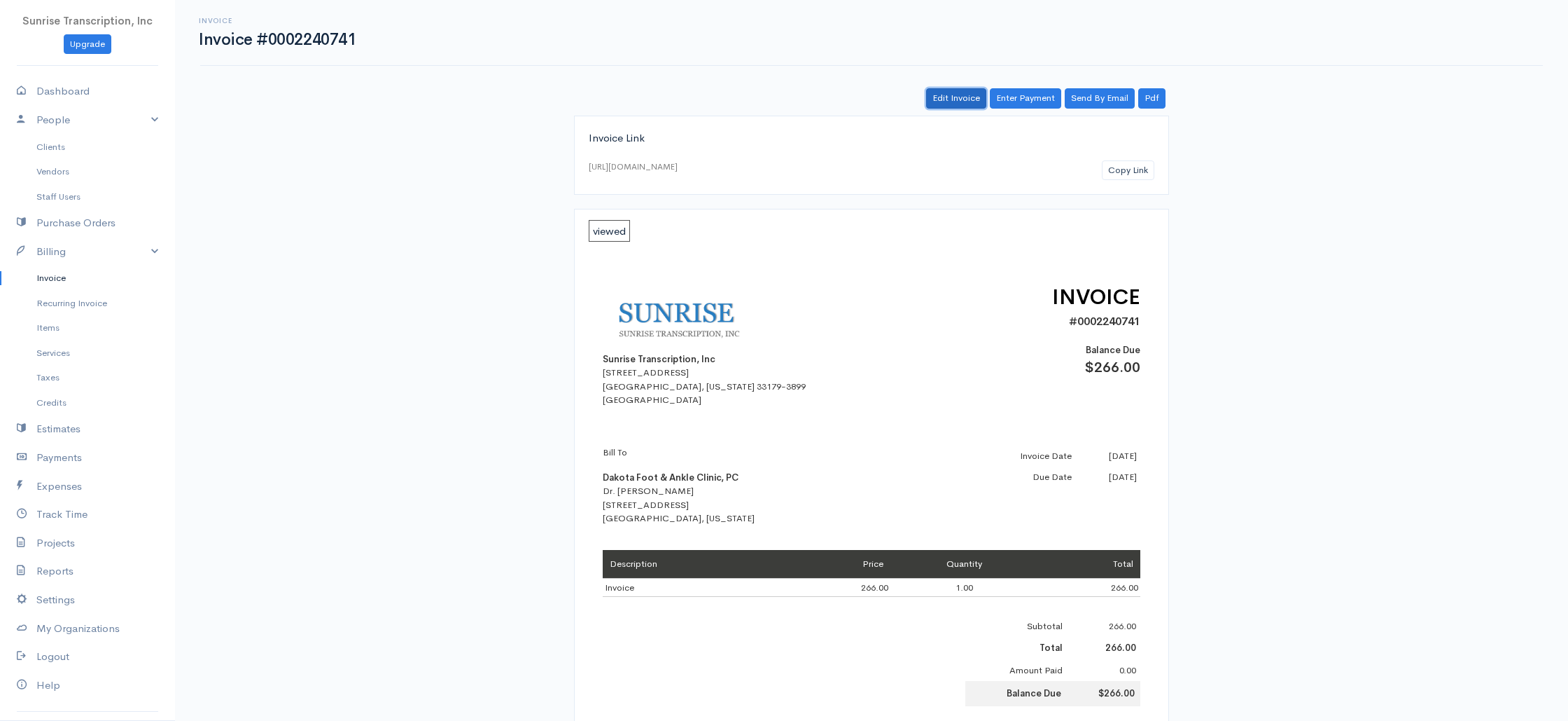
click at [953, 97] on link "Edit Invoice" at bounding box center [956, 99] width 60 height 21
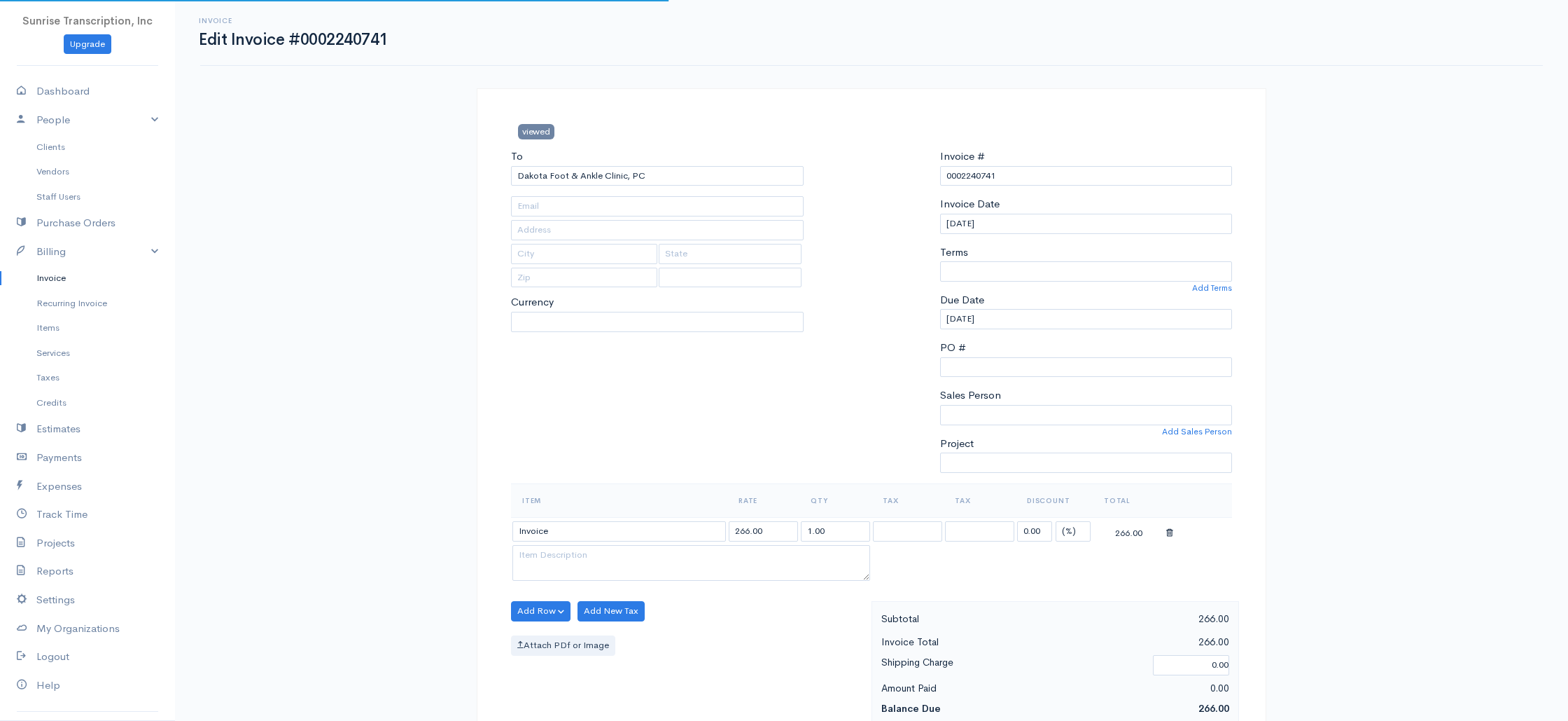
type input "[EMAIL_ADDRESS][DOMAIN_NAME]"
type input "[STREET_ADDRESS]"
type input "Bismarck"
type input "[US_STATE]"
select select
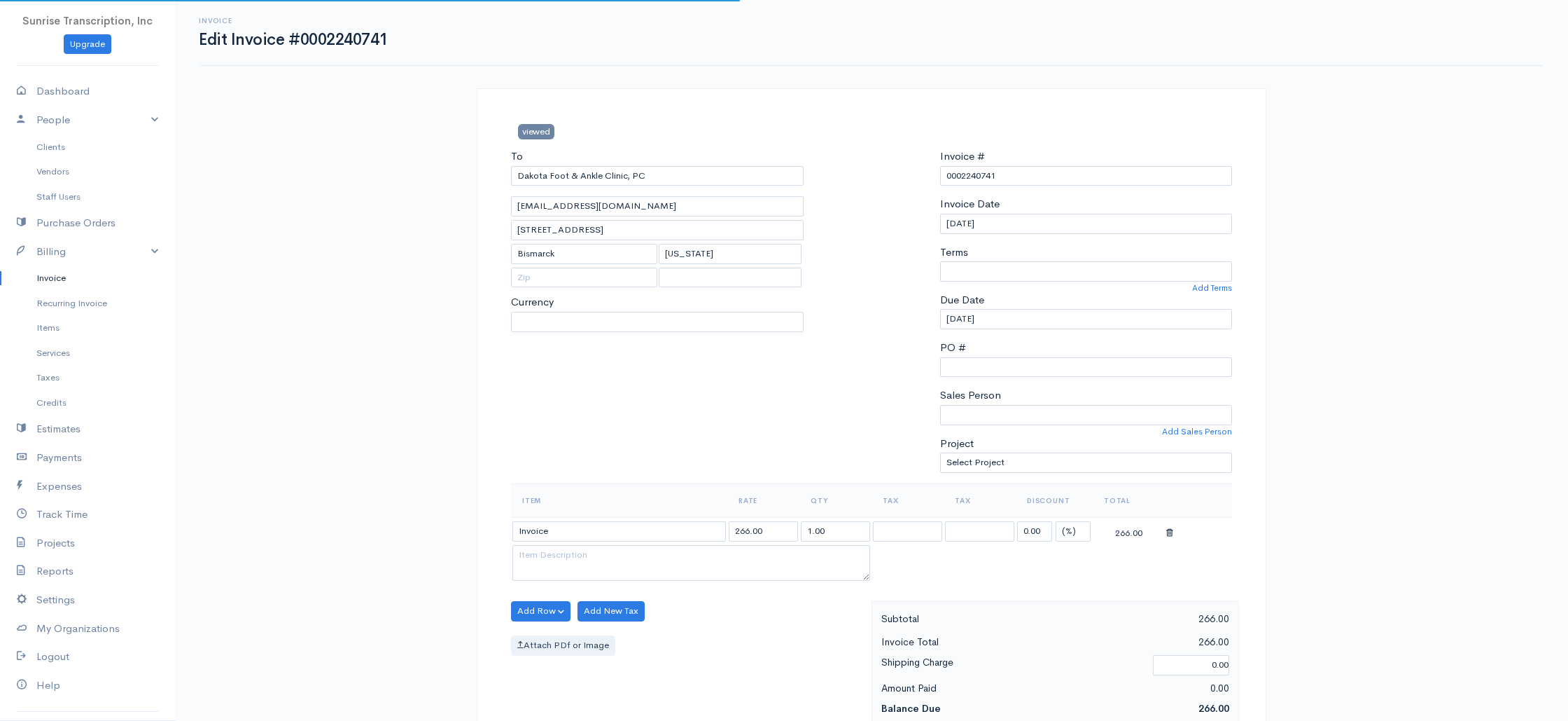
select select "0"
select select "[GEOGRAPHIC_DATA]"
select select "USD"
click at [59, 275] on link "Invoice" at bounding box center [88, 278] width 175 height 25
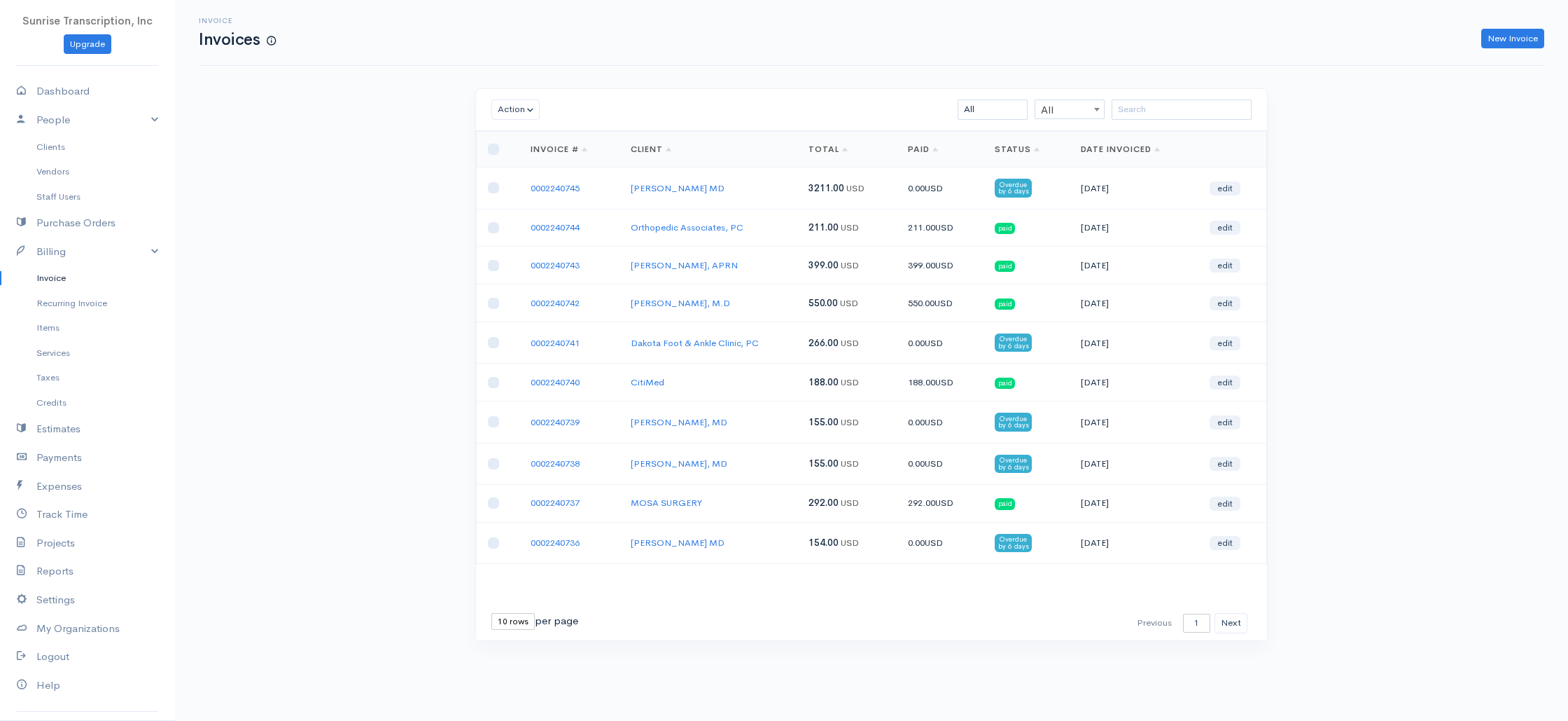
click at [274, 272] on div "Invoice Invoices New Invoice Action Archive Delete Download PDF Send [PERSON_NA…" at bounding box center [872, 346] width 1394 height 693
click at [975, 200] on td "0.00 USD" at bounding box center [939, 188] width 86 height 41
click at [965, 345] on td "0.00 USD" at bounding box center [939, 342] width 86 height 41
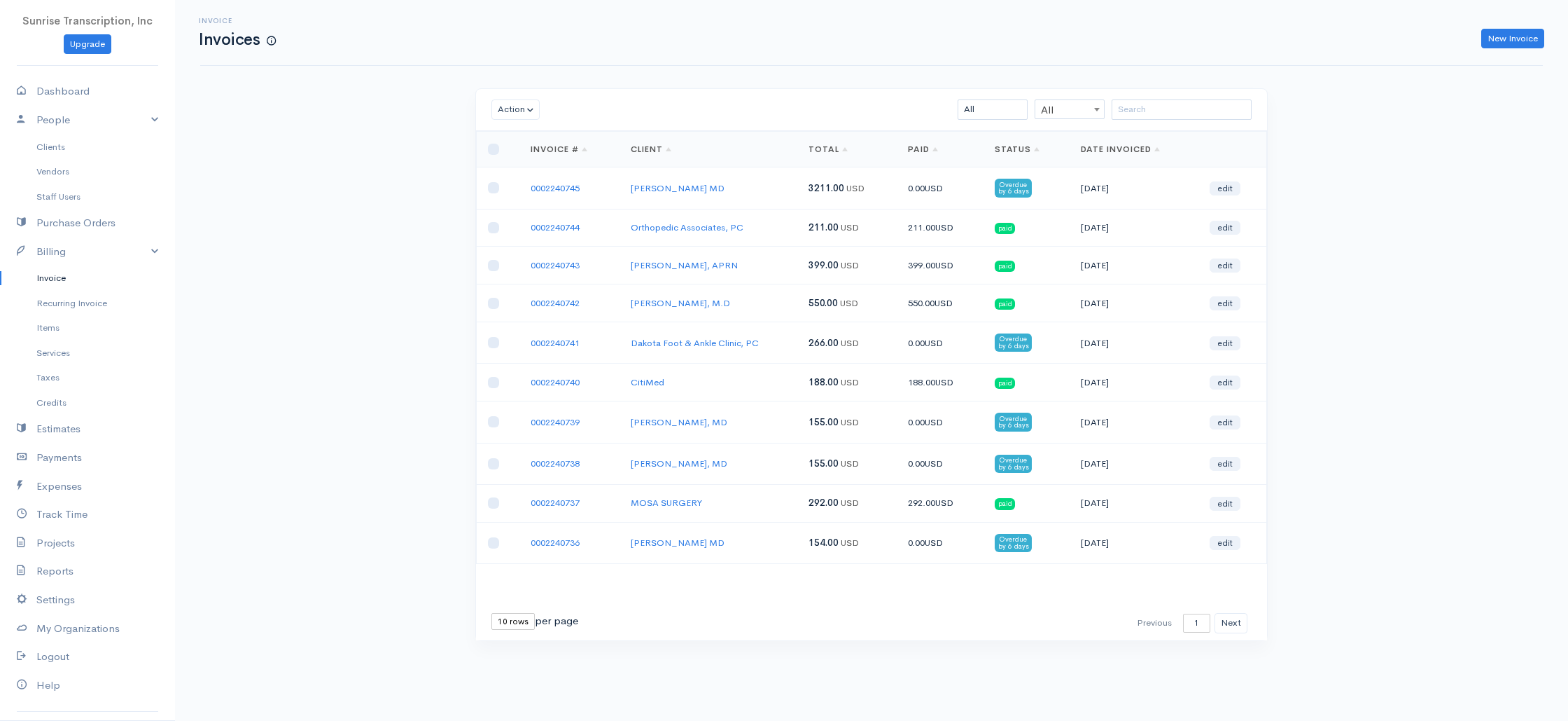
click at [960, 421] on td "0.00 USD" at bounding box center [939, 422] width 86 height 41
click at [953, 465] on td "0.00 USD" at bounding box center [939, 463] width 86 height 41
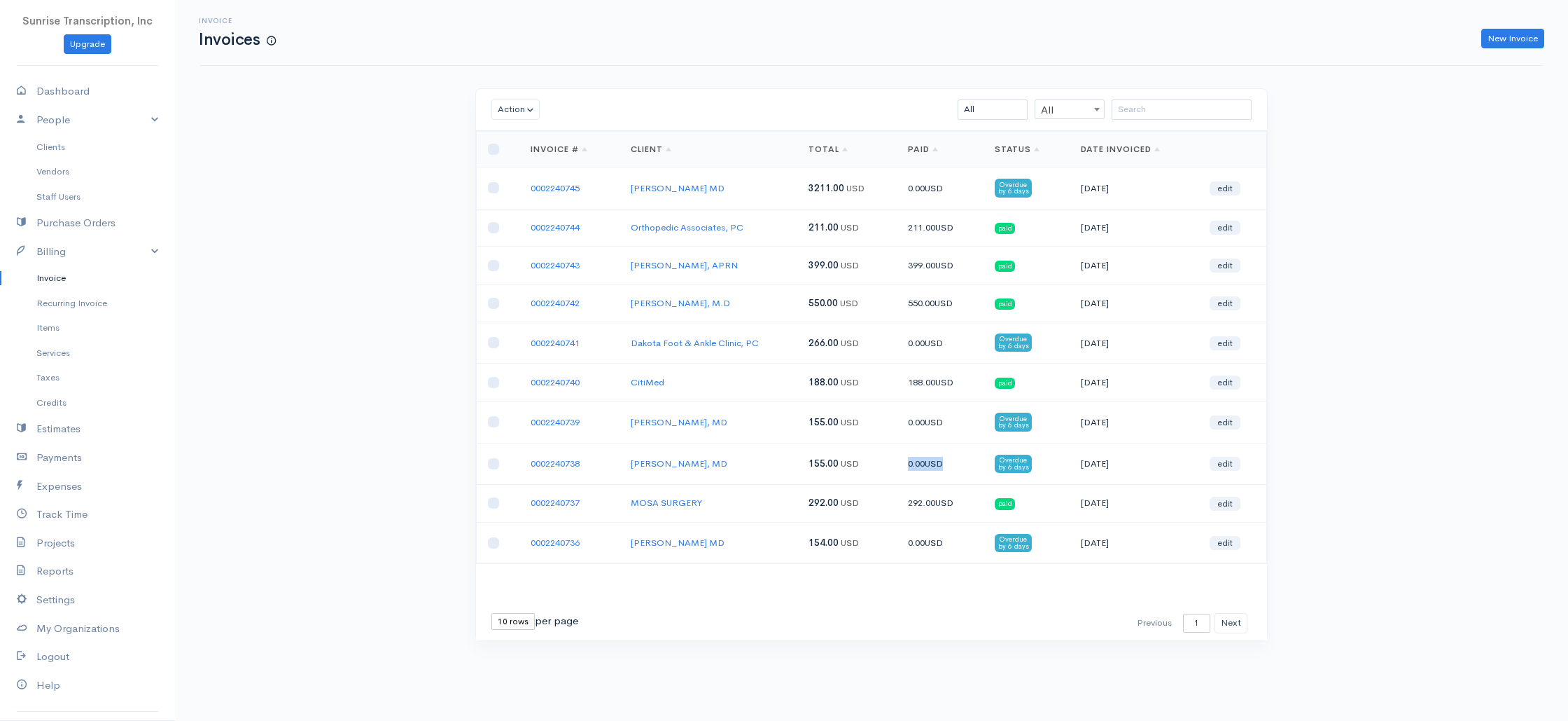
click at [953, 465] on td "0.00 USD" at bounding box center [939, 463] width 86 height 41
click at [956, 537] on td "0.00 USD" at bounding box center [939, 543] width 86 height 41
click at [1228, 623] on button "Next" at bounding box center [1231, 623] width 33 height 21
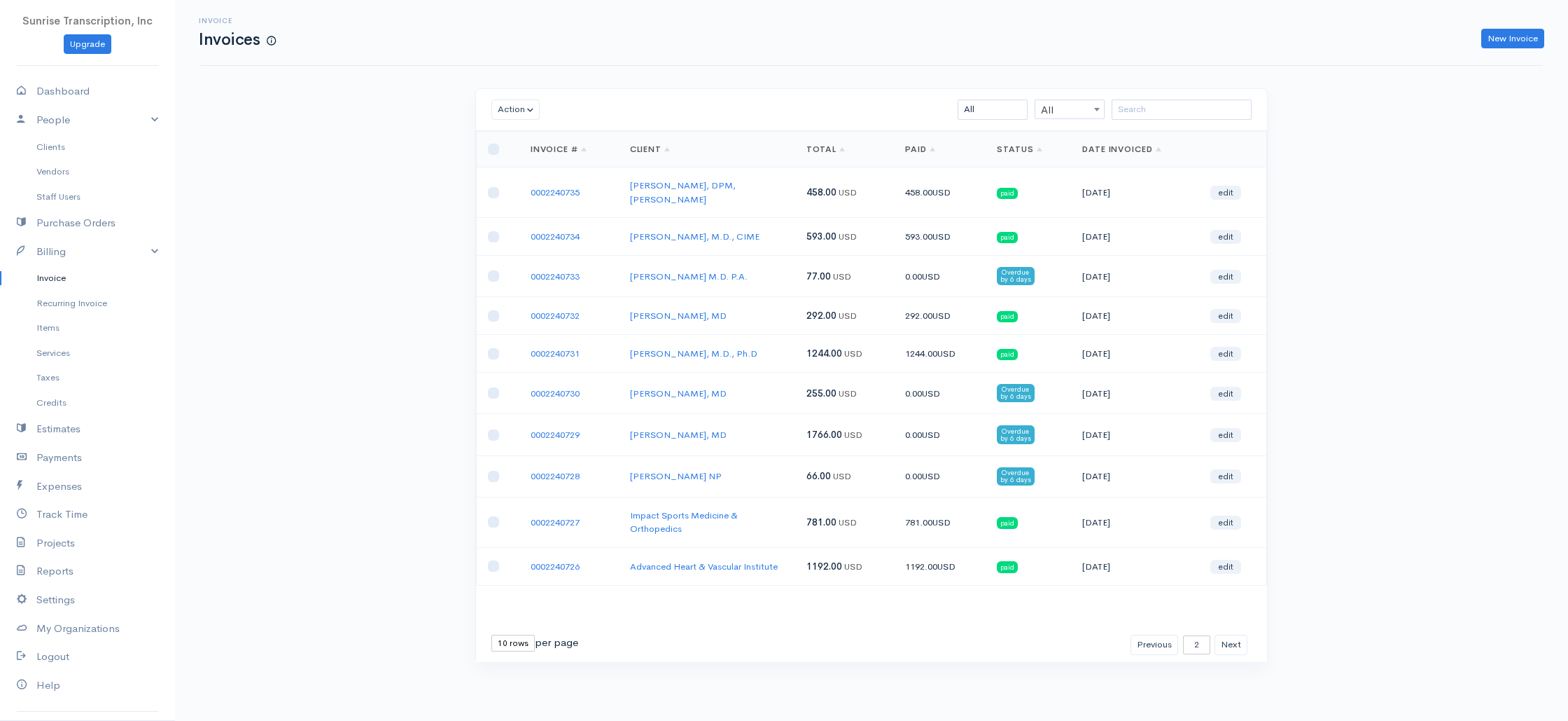
click at [777, 383] on td "[PERSON_NAME], MD" at bounding box center [707, 393] width 177 height 41
click at [757, 422] on td "[PERSON_NAME], MD" at bounding box center [707, 435] width 177 height 41
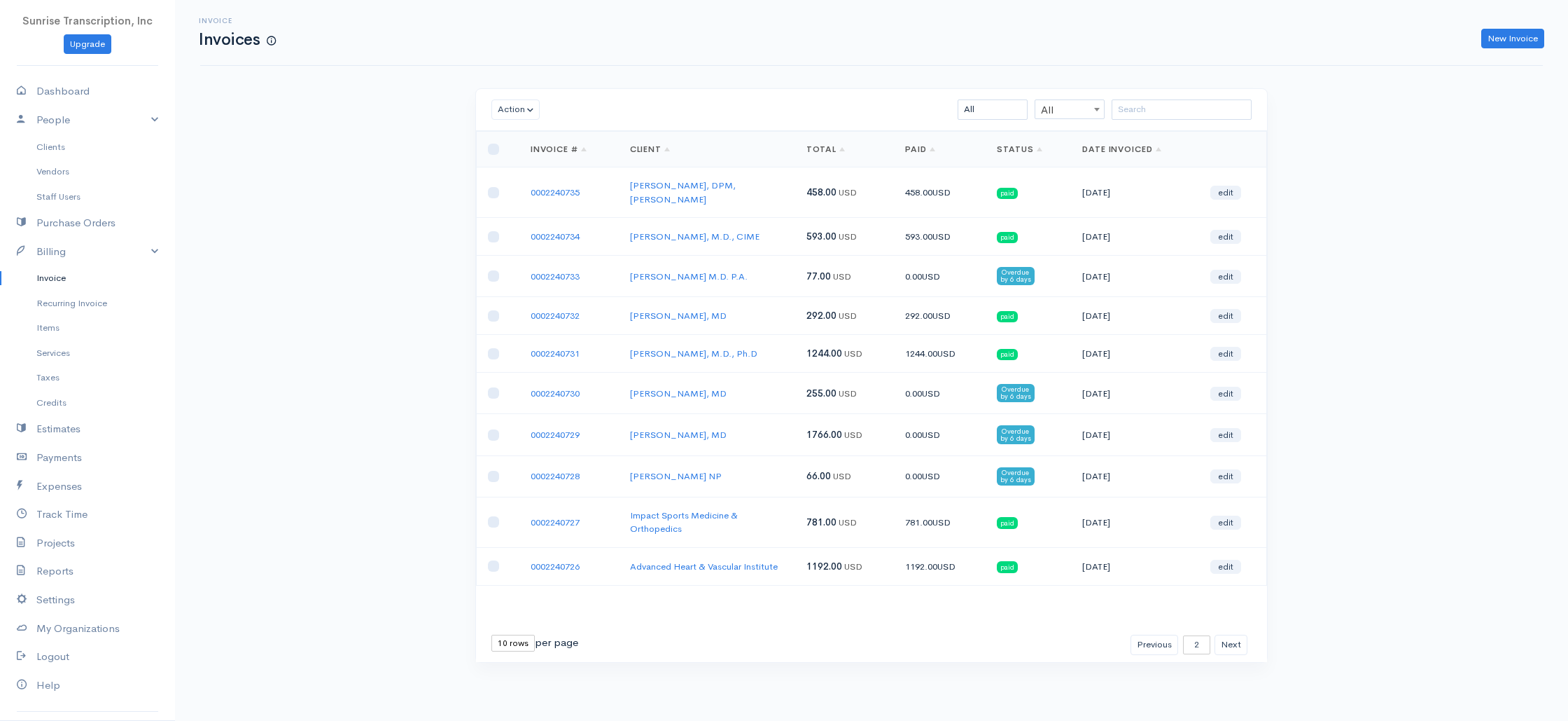
click at [757, 422] on td "[PERSON_NAME], MD" at bounding box center [707, 435] width 177 height 41
click at [749, 463] on td "[PERSON_NAME] NP" at bounding box center [707, 476] width 177 height 41
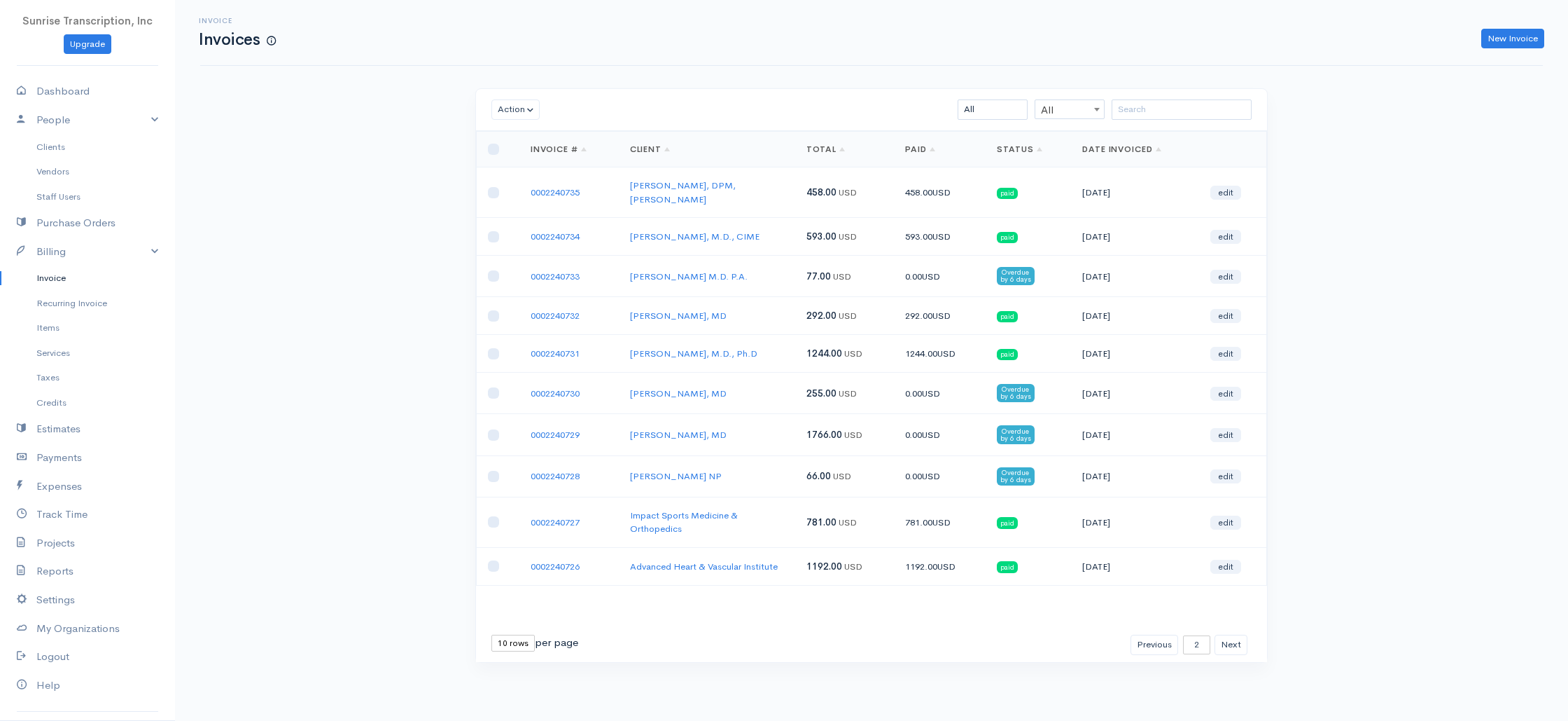
click at [749, 424] on td "[PERSON_NAME], MD" at bounding box center [707, 435] width 177 height 41
click at [727, 466] on td "[PERSON_NAME] NP" at bounding box center [707, 476] width 177 height 41
click at [766, 510] on td "Impact Sports Medicine & Orthopedics" at bounding box center [707, 521] width 177 height 50
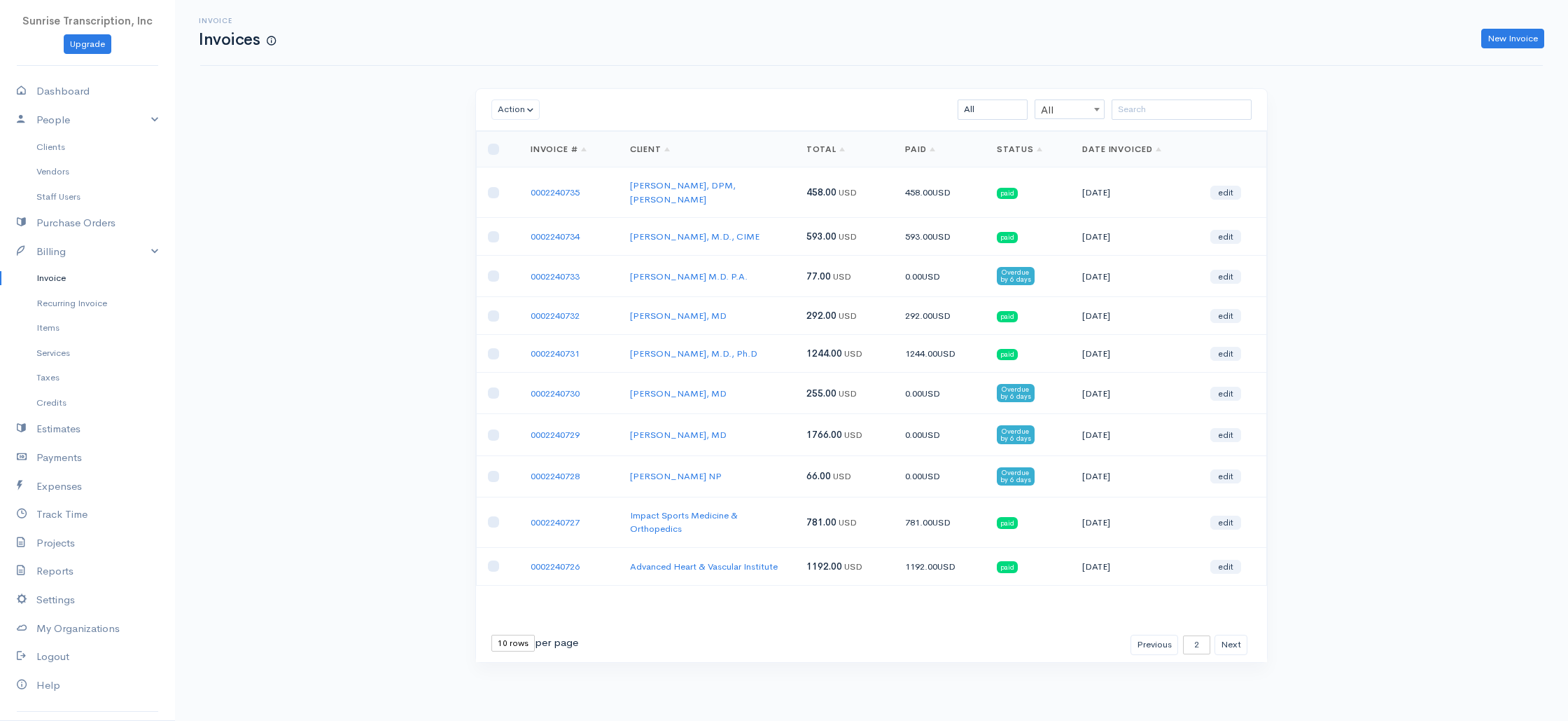
click at [766, 510] on td "Impact Sports Medicine & Orthopedics" at bounding box center [707, 521] width 177 height 50
click at [651, 509] on link "Impact Sports Medicine & Orthopedics" at bounding box center [684, 521] width 107 height 26
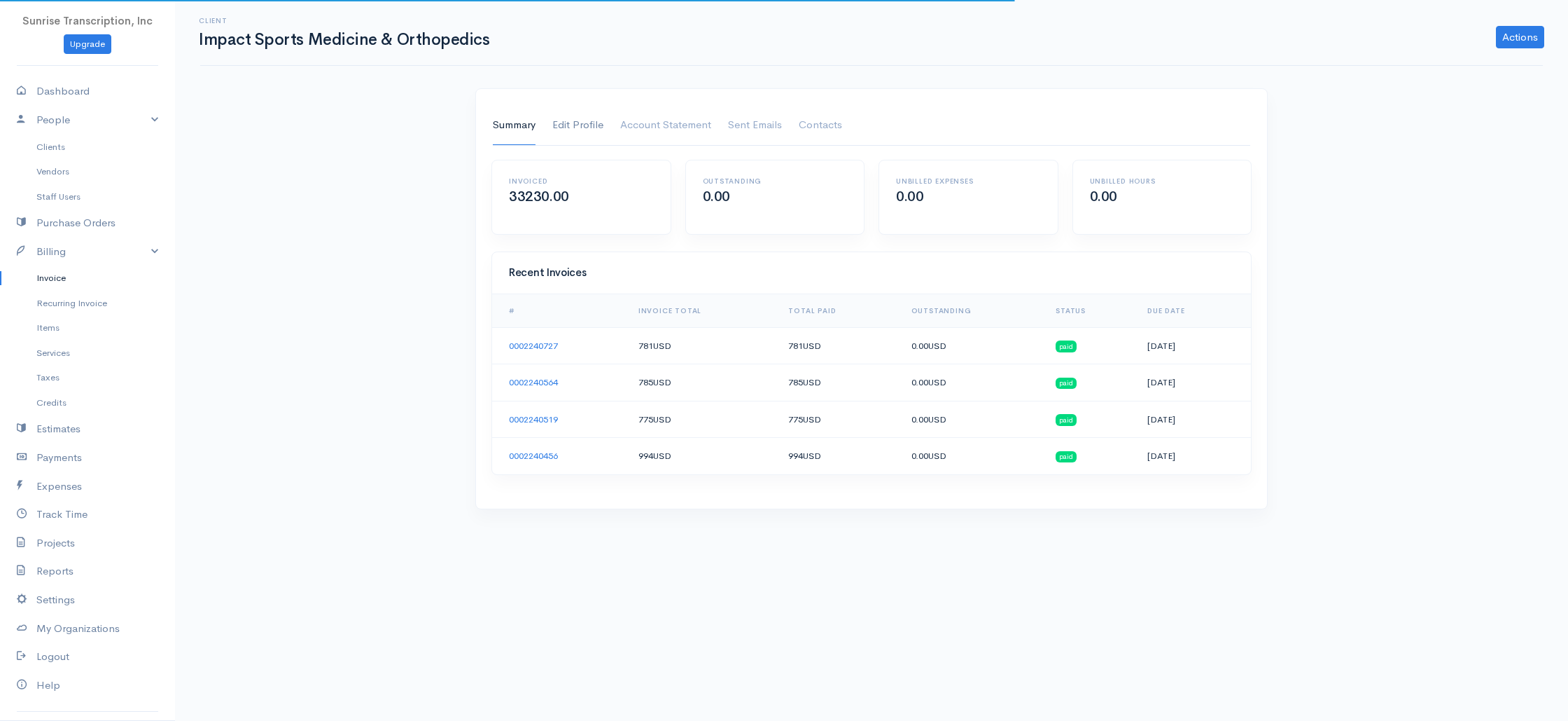
click at [582, 133] on link "Edit Profile" at bounding box center [577, 125] width 51 height 39
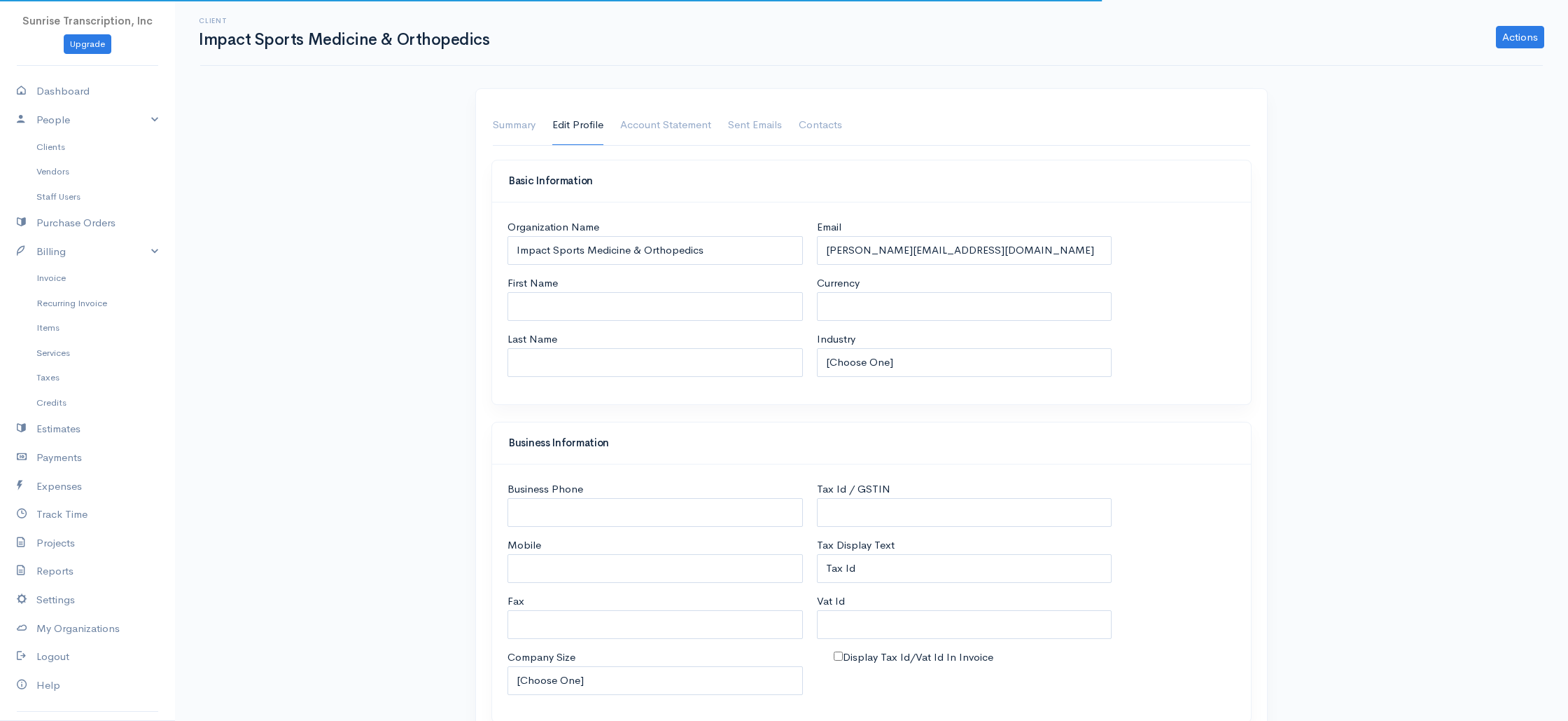
select select "USD"
select select "[GEOGRAPHIC_DATA]"
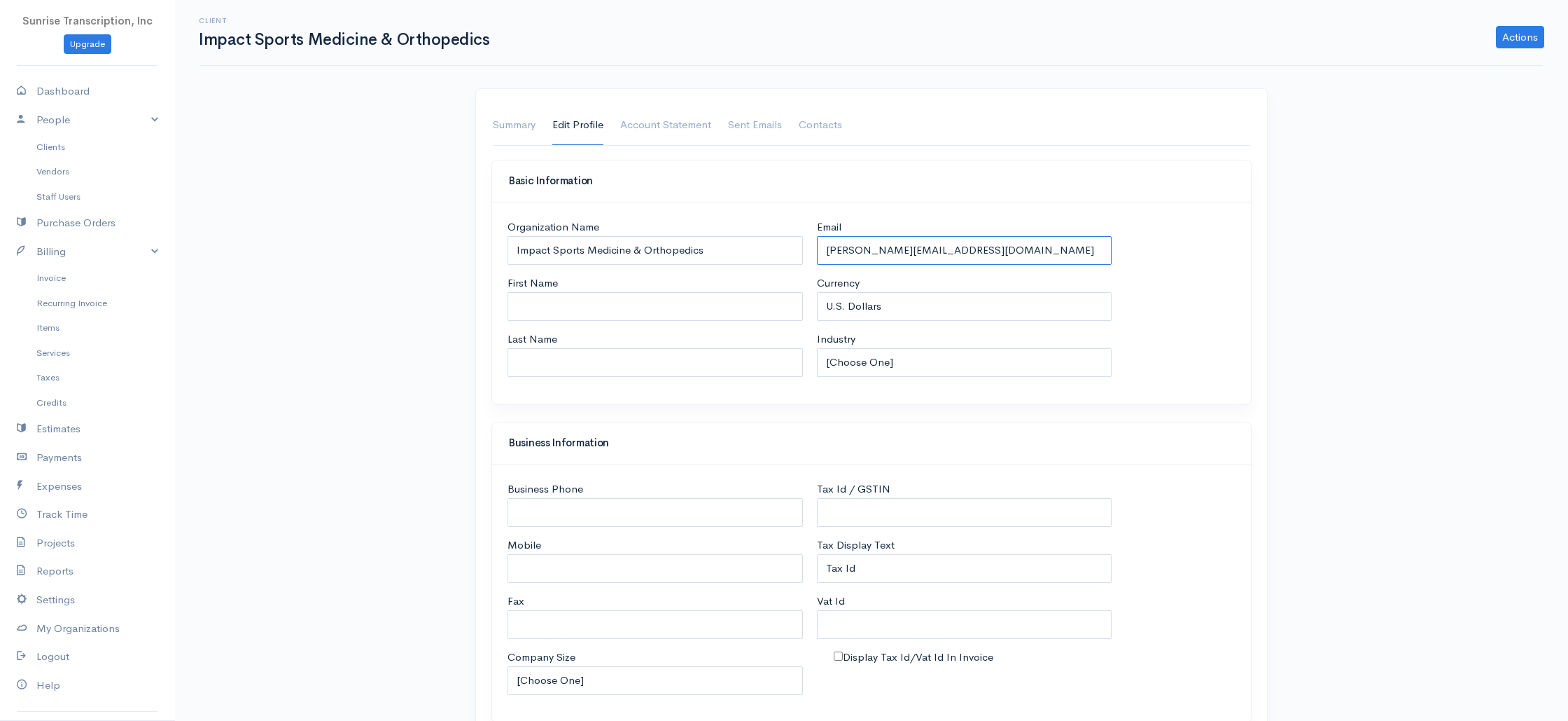
click at [995, 249] on input "[PERSON_NAME][EMAIL_ADDRESS][DOMAIN_NAME]" at bounding box center [964, 250] width 295 height 29
click at [523, 121] on link "Summary" at bounding box center [515, 125] width 43 height 39
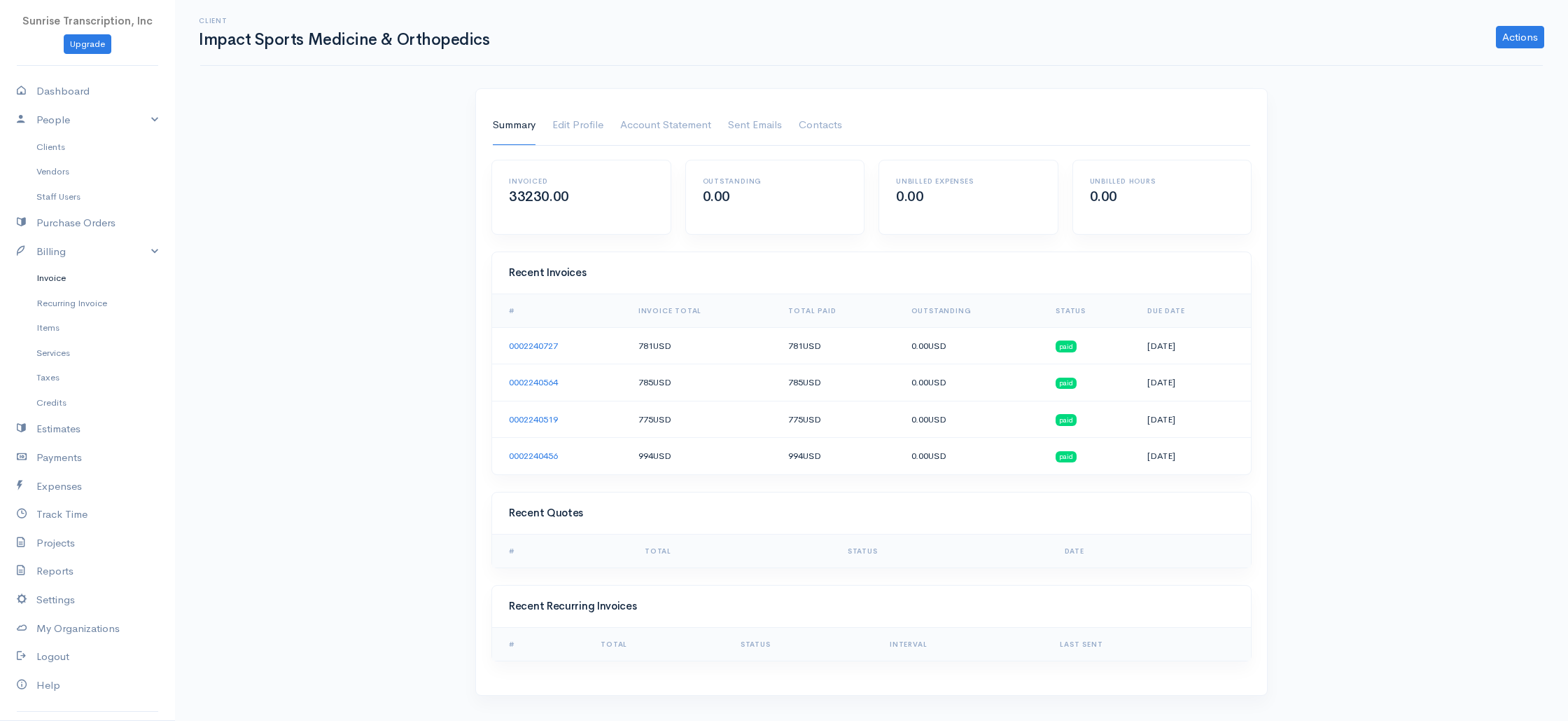
click at [69, 279] on link "Invoice" at bounding box center [88, 278] width 175 height 25
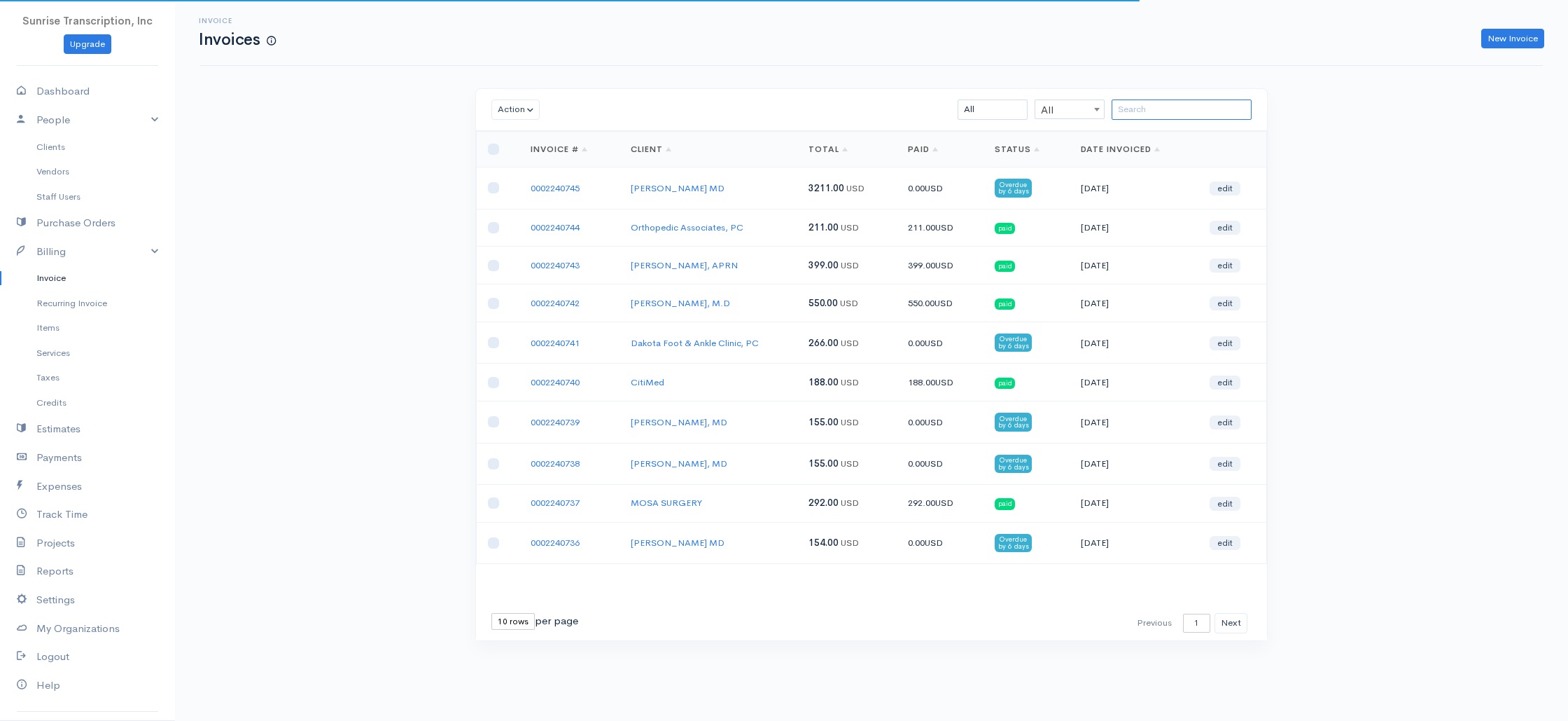
click at [1168, 117] on input "search" at bounding box center [1182, 110] width 140 height 21
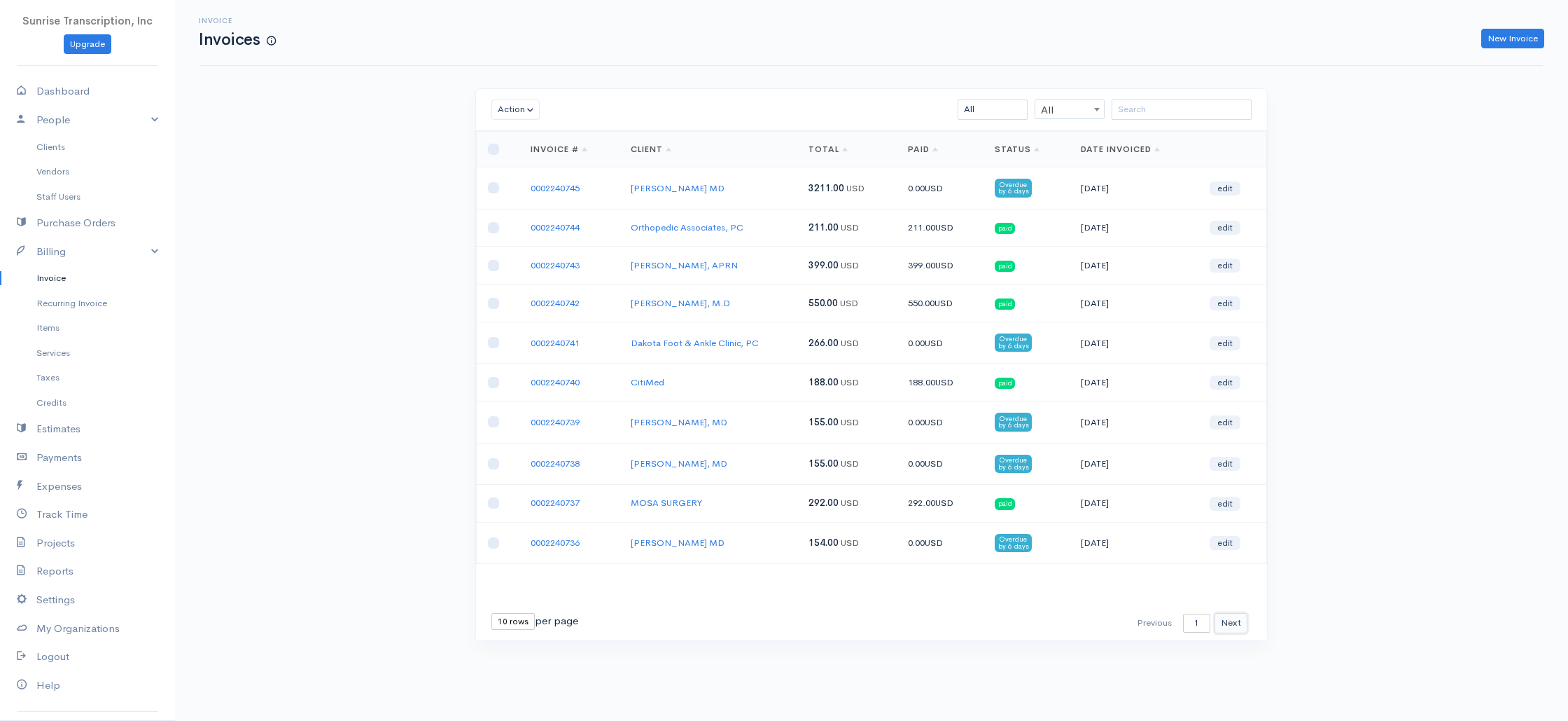
click at [1233, 623] on button "Next" at bounding box center [1231, 623] width 33 height 21
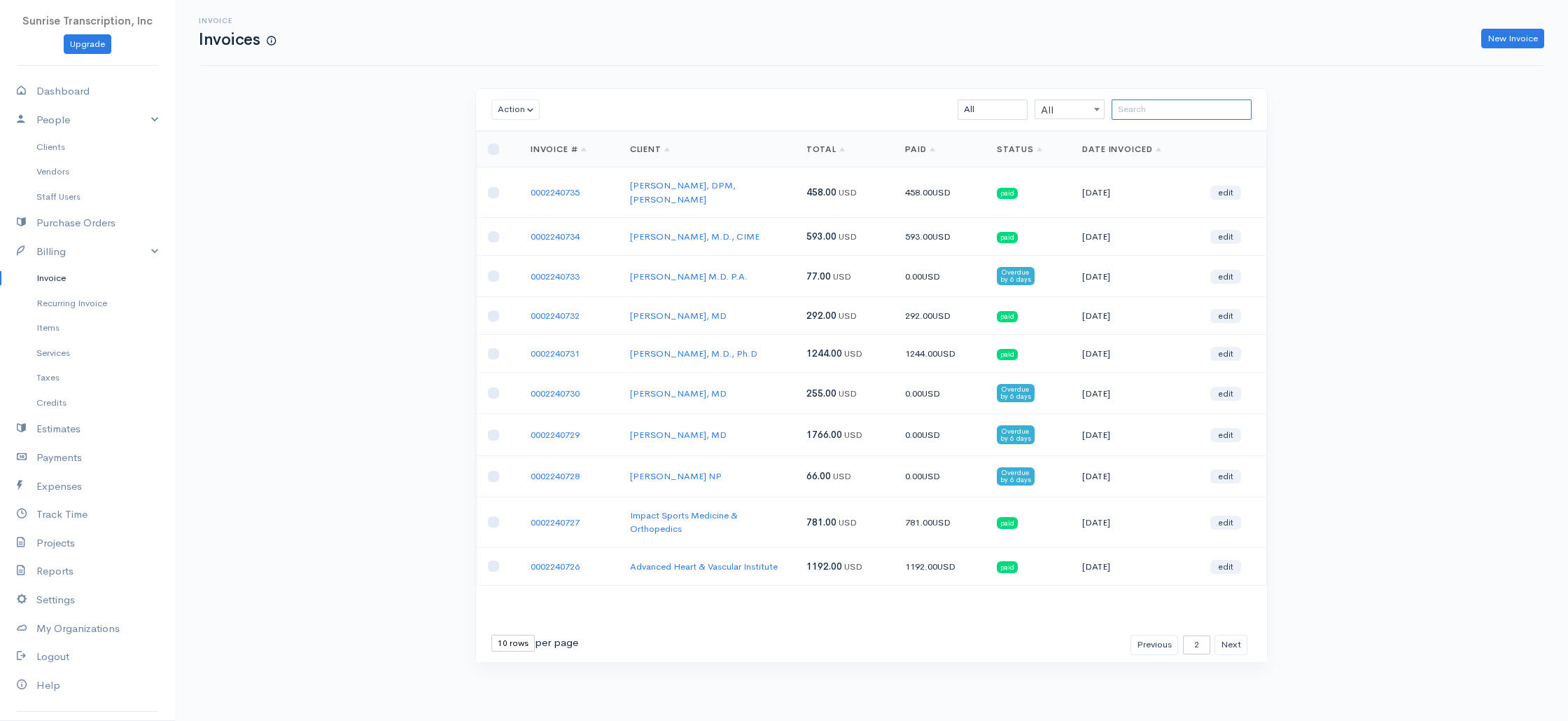
click at [1137, 110] on input "search" at bounding box center [1182, 110] width 140 height 21
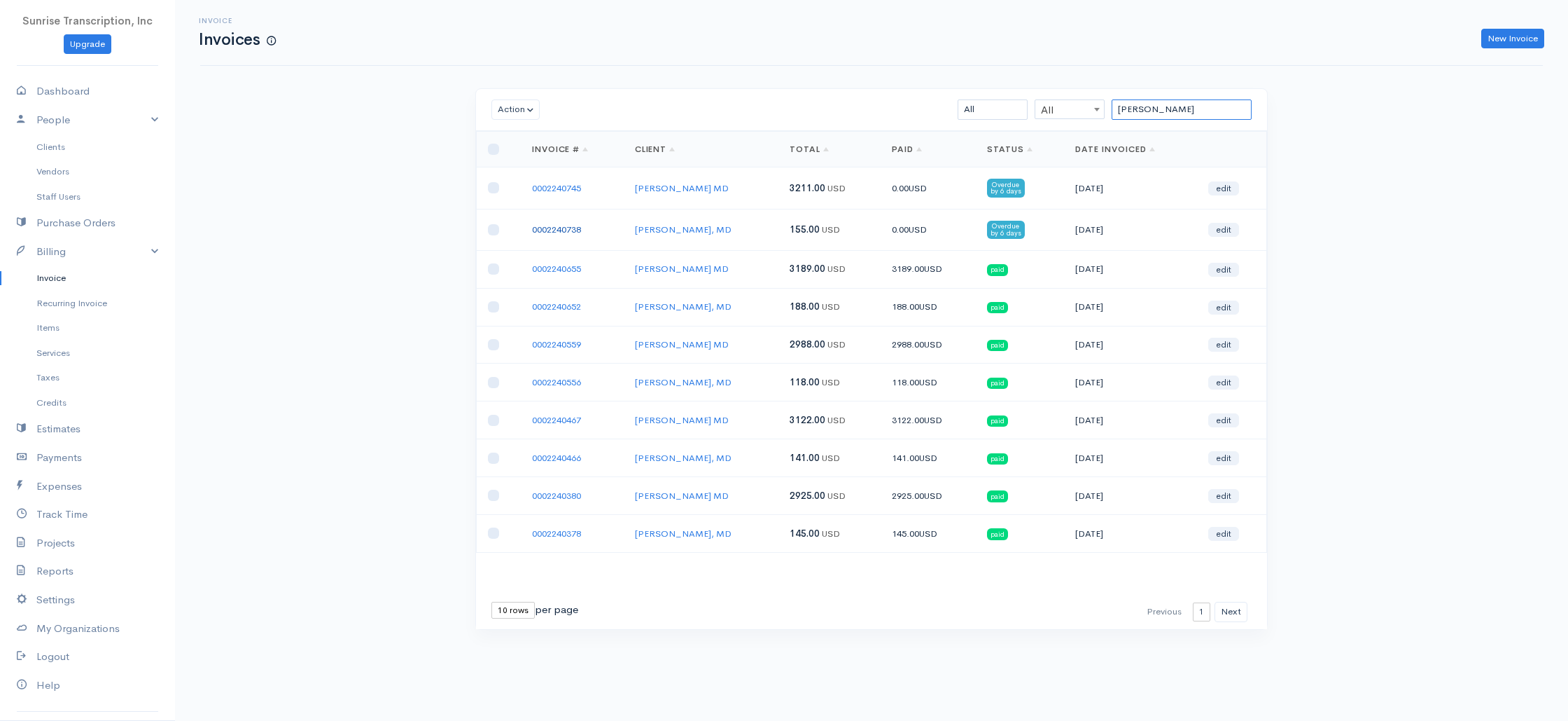
type input "[PERSON_NAME]"
click at [550, 230] on link "0002240738" at bounding box center [557, 229] width 49 height 12
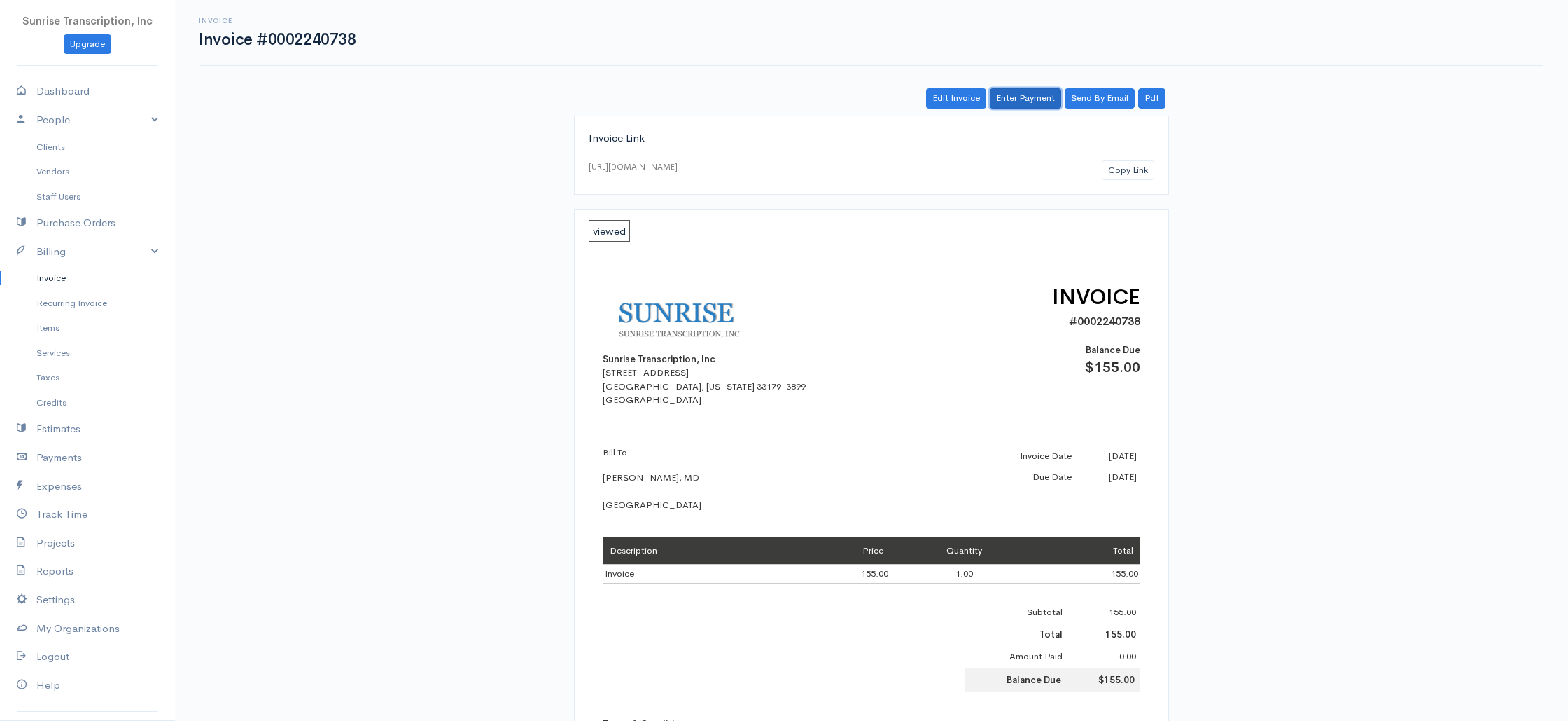
drag, startPoint x: 1016, startPoint y: 100, endPoint x: 1004, endPoint y: 107, distance: 13.9
click at [1016, 100] on link "Enter Payment" at bounding box center [1025, 99] width 71 height 21
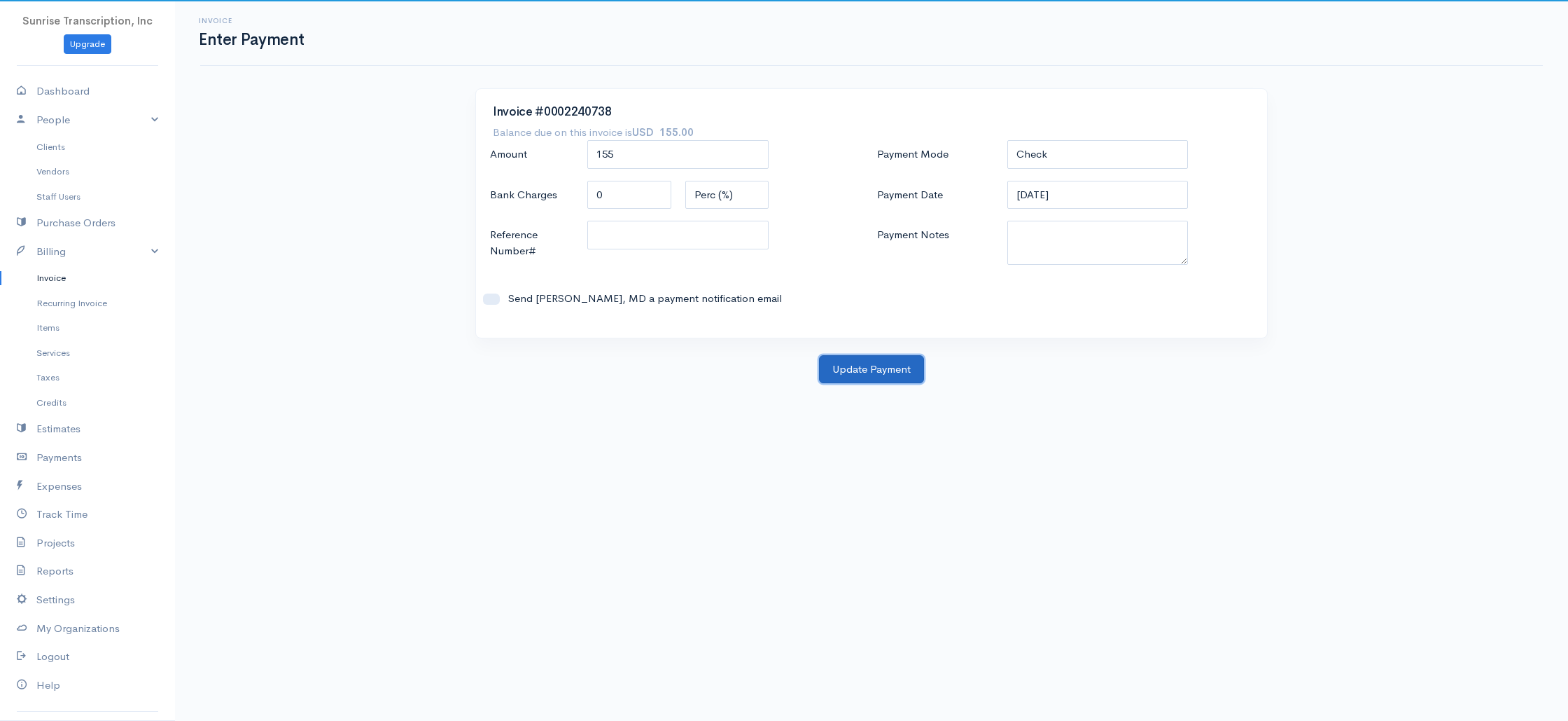
click at [859, 366] on button "Update Payment" at bounding box center [872, 369] width 105 height 29
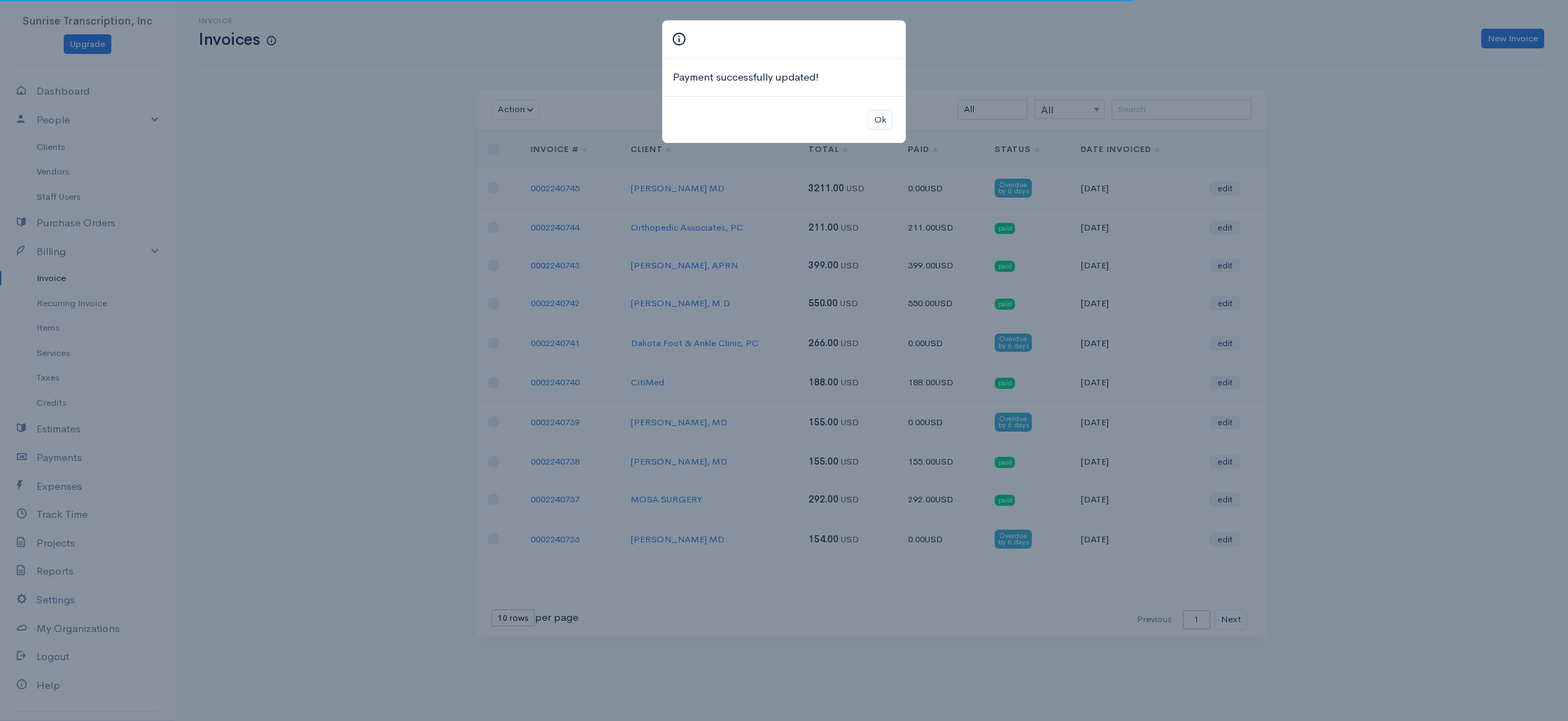
click at [302, 201] on div "Payment successfully updated! Ok" at bounding box center [784, 360] width 1568 height 721
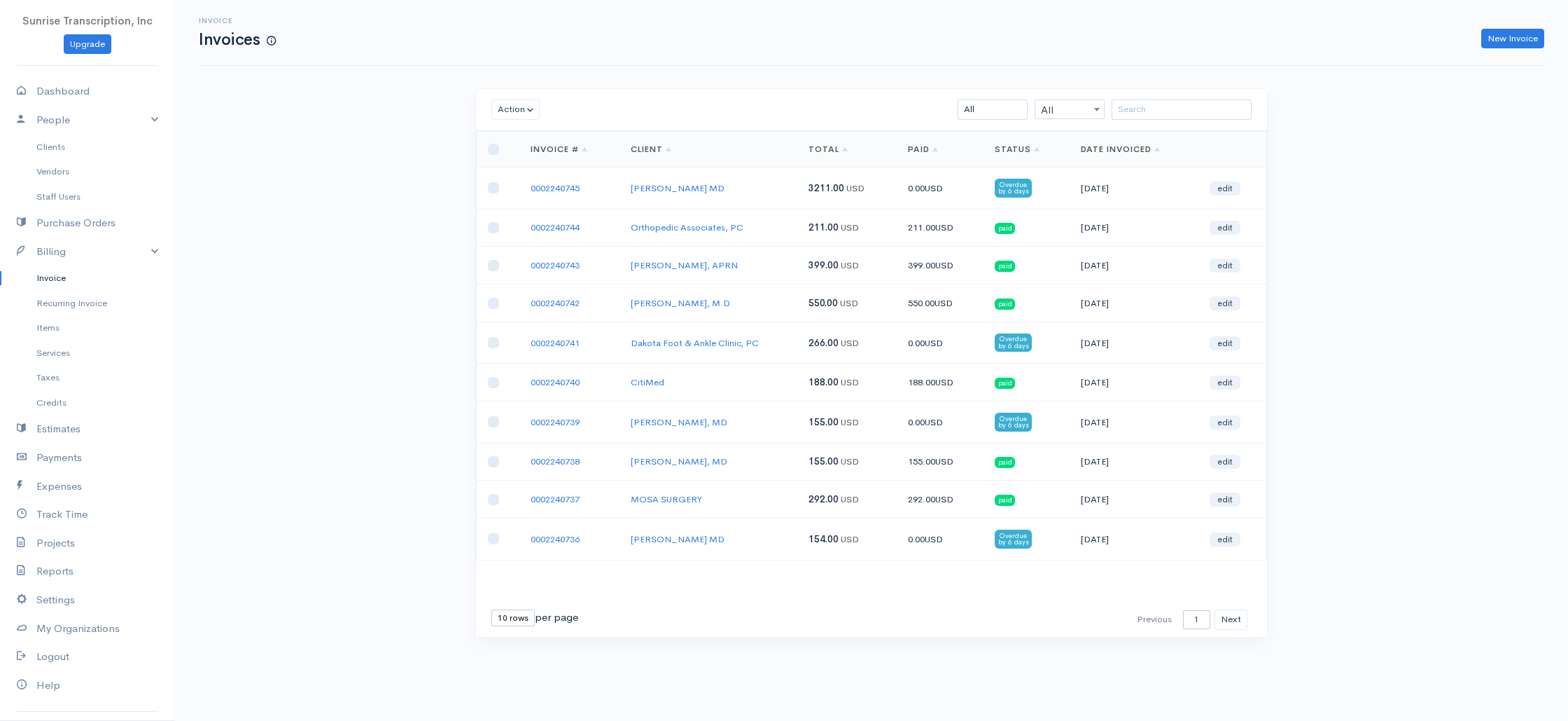
click at [71, 276] on link "Invoice" at bounding box center [88, 278] width 175 height 25
click at [1207, 108] on input "search" at bounding box center [1182, 110] width 140 height 21
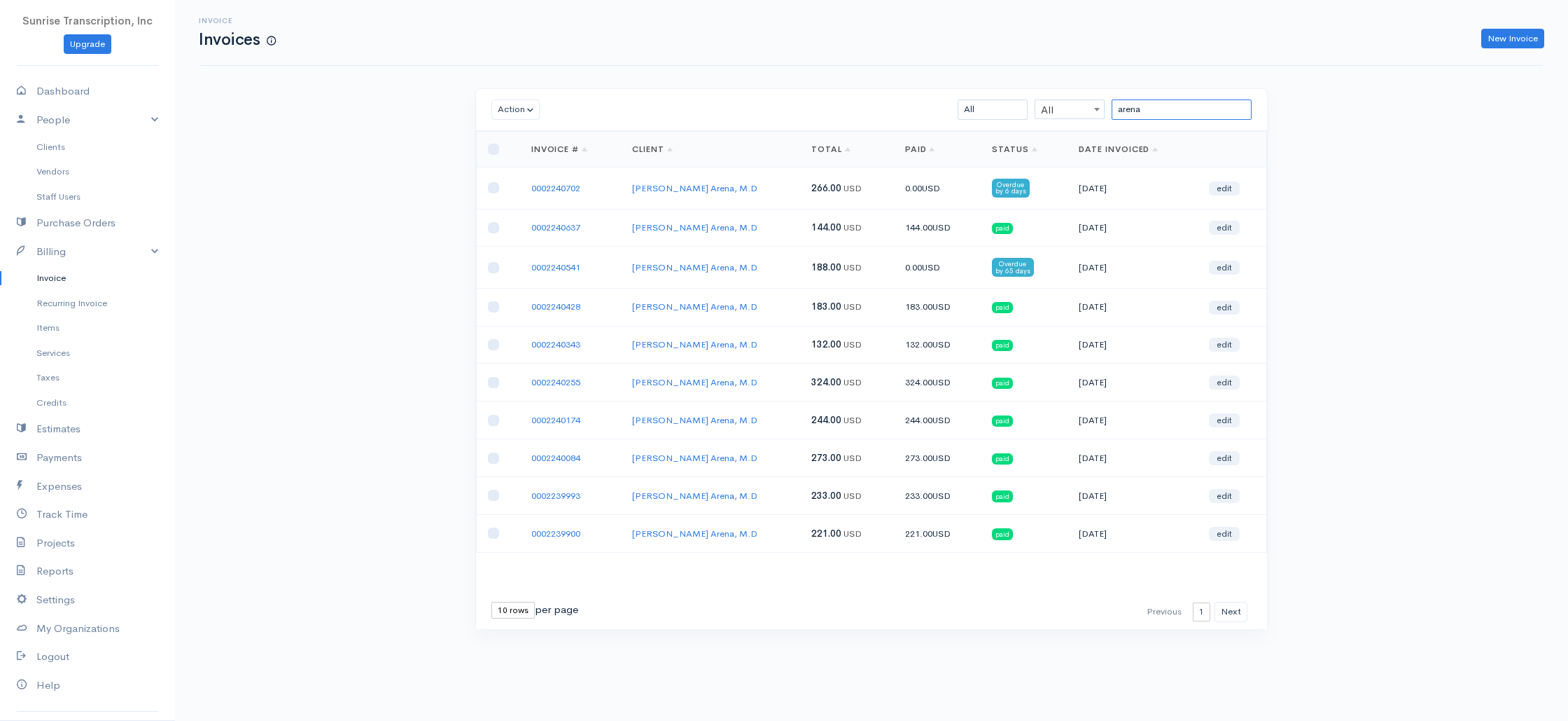
type input "arena"
click at [759, 294] on td "[PERSON_NAME] Arena, M.D" at bounding box center [710, 306] width 179 height 38
click at [568, 186] on link "0002240702" at bounding box center [556, 188] width 49 height 12
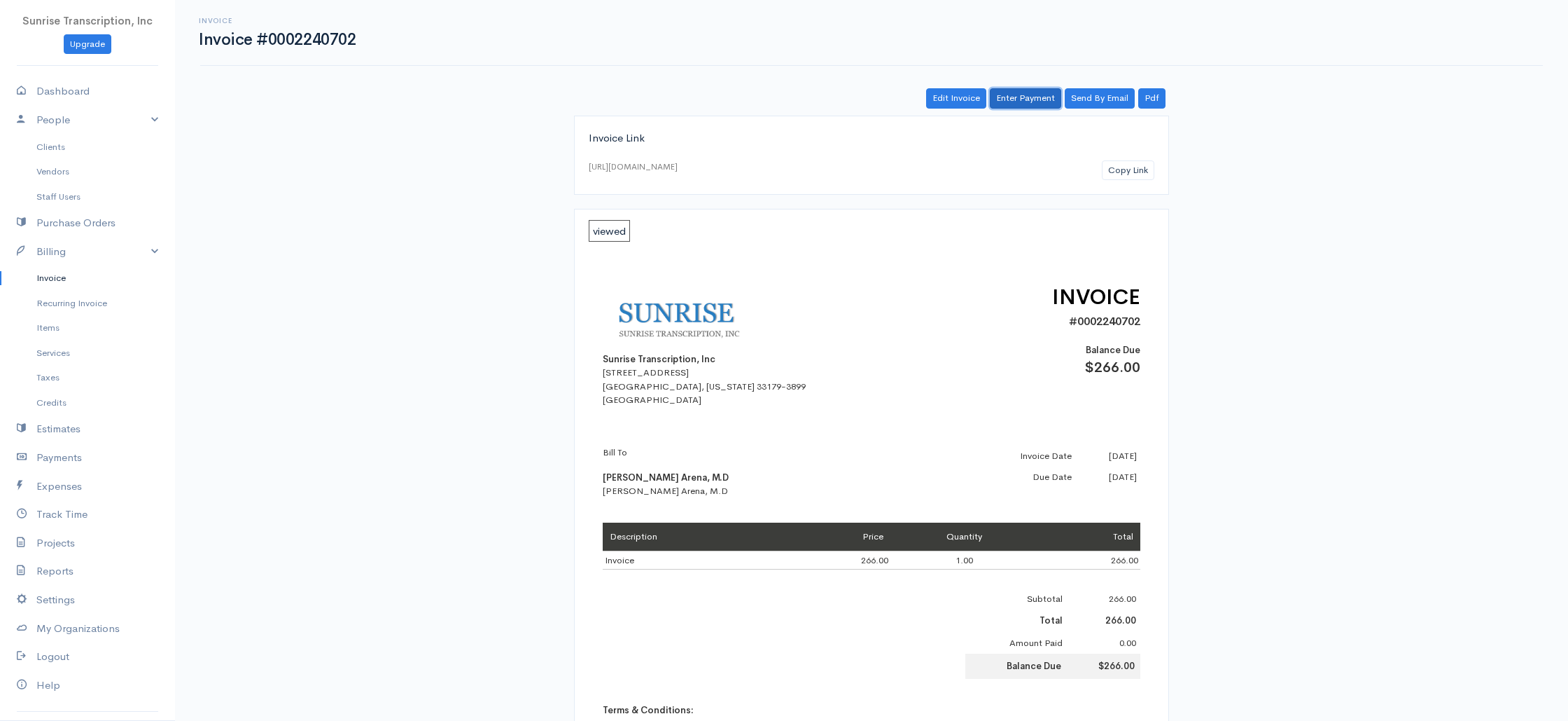
click at [1023, 102] on link "Enter Payment" at bounding box center [1025, 99] width 71 height 21
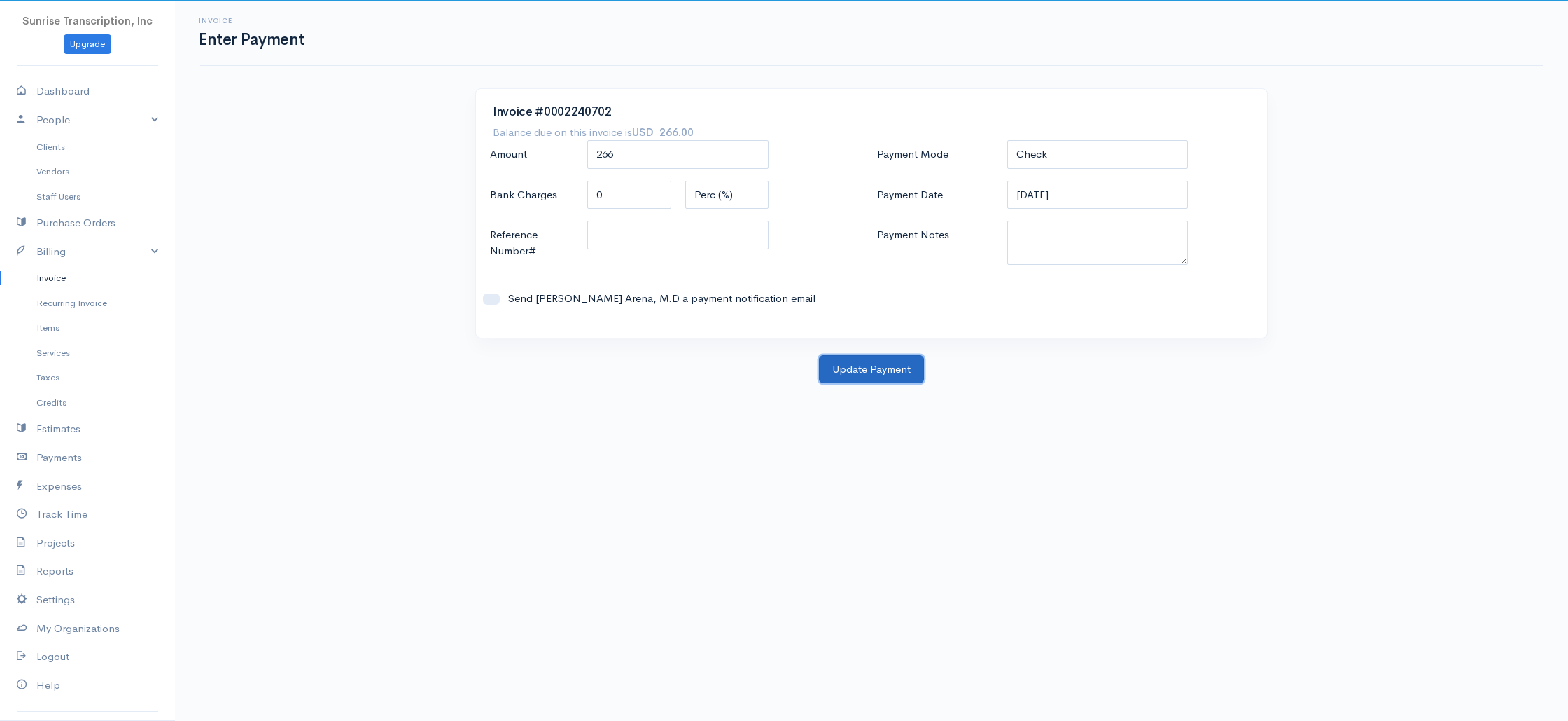
click at [864, 363] on button "Update Payment" at bounding box center [872, 369] width 105 height 29
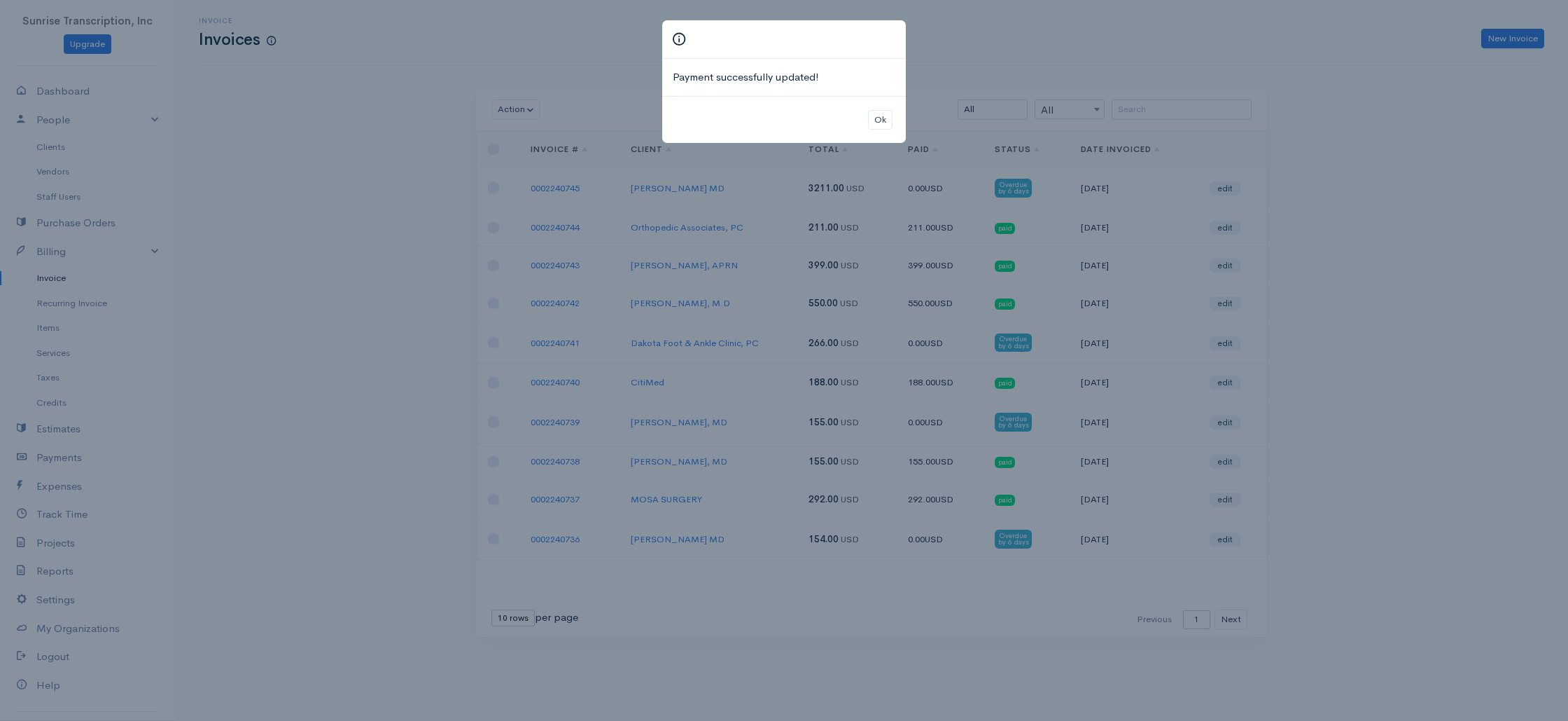
click at [1020, 52] on div "Payment successfully updated! Ok" at bounding box center [784, 360] width 1568 height 721
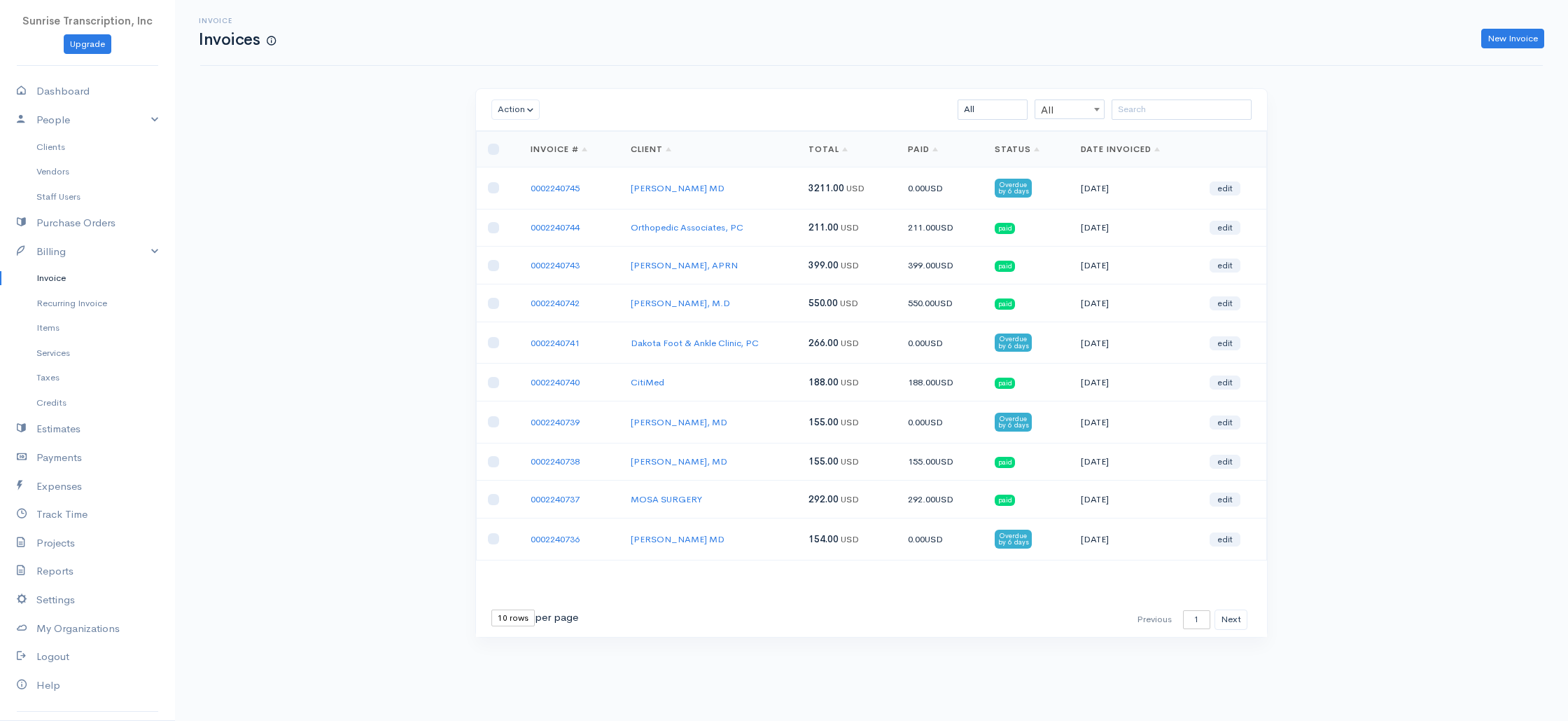
click at [1424, 348] on div "Invoice Invoices New Invoice Action Archive Delete Download PDF Send [PERSON_NA…" at bounding box center [872, 345] width 1394 height 689
click at [778, 79] on div "Invoice Invoices New Invoice Action Archive Delete Download PDF Send [PERSON_NA…" at bounding box center [872, 345] width 1394 height 689
click at [1284, 281] on div "Action Archive Delete Download PDF Send [PERSON_NAME] as Sent Mark Un-Sent Ente…" at bounding box center [871, 388] width 840 height 600
click at [235, 197] on div "Invoice Invoices New Invoice Action Archive Delete Download PDF Send [PERSON_NA…" at bounding box center [872, 345] width 1394 height 689
click at [69, 84] on link "Dashboard" at bounding box center [88, 91] width 175 height 29
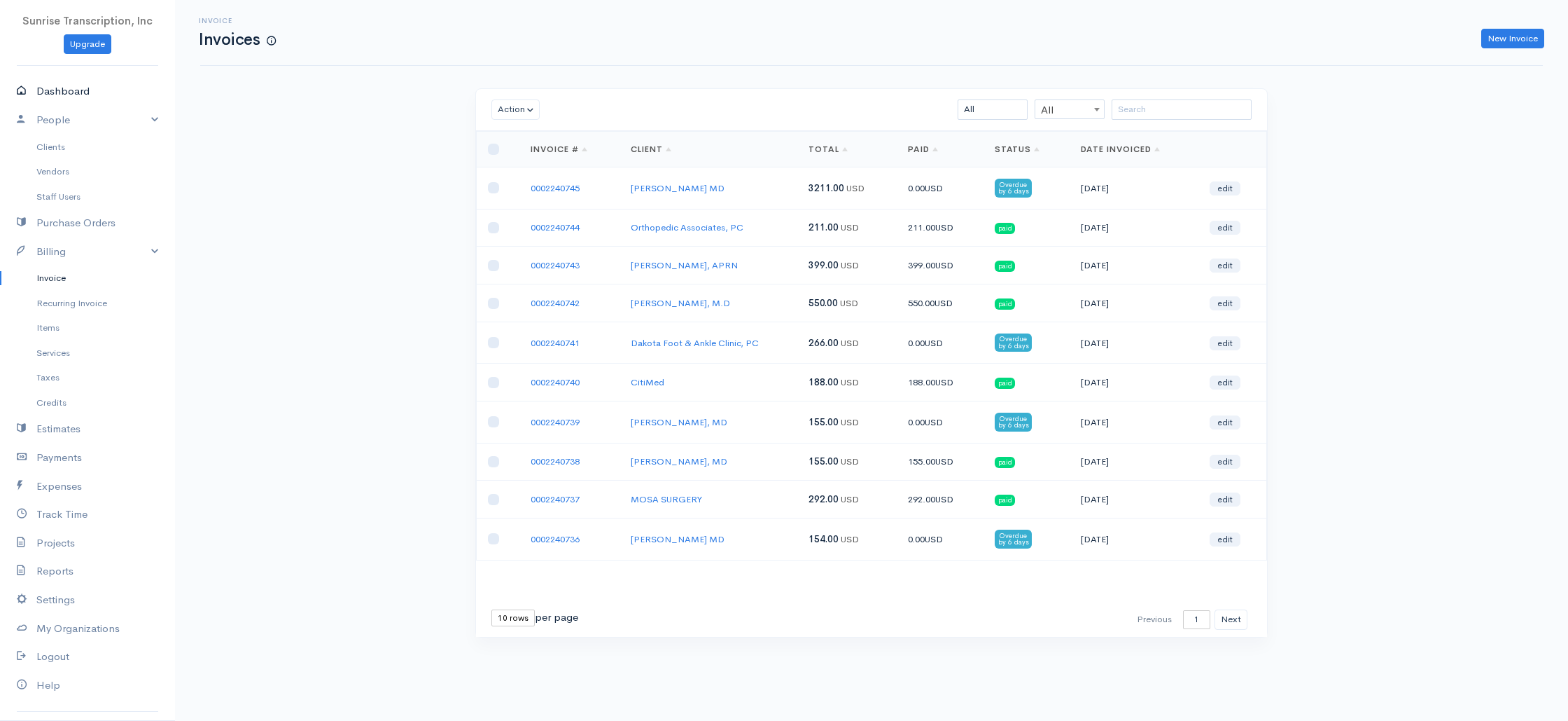
select select "365"
